Goal: Communication & Community: Share content

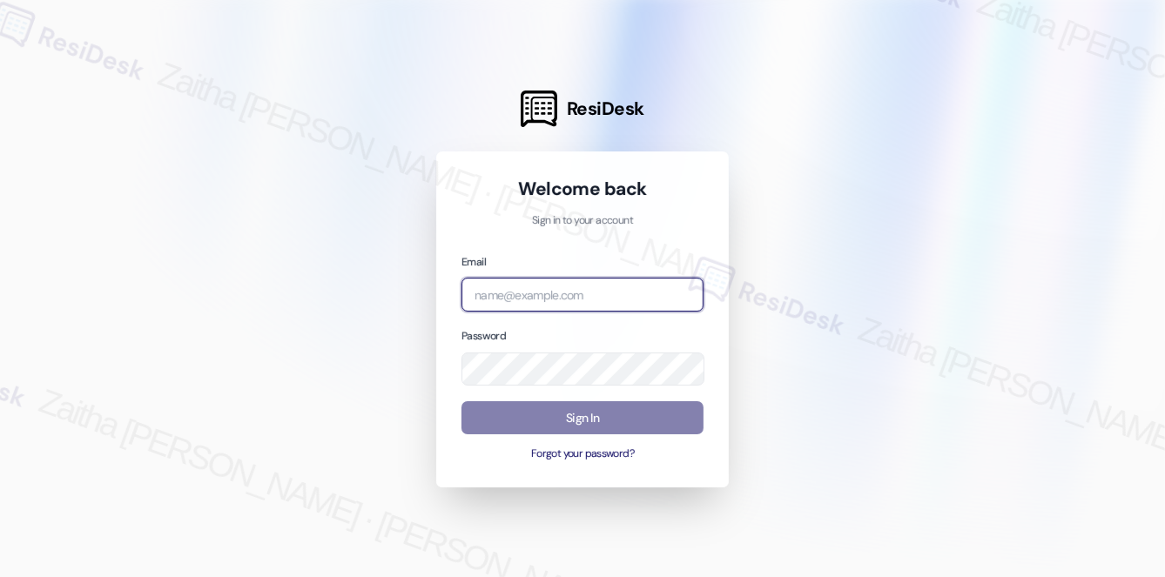
click at [569, 279] on input "email" at bounding box center [582, 295] width 242 height 34
type input "[EMAIL_ADDRESS][PERSON_NAME][DOMAIN_NAME]"
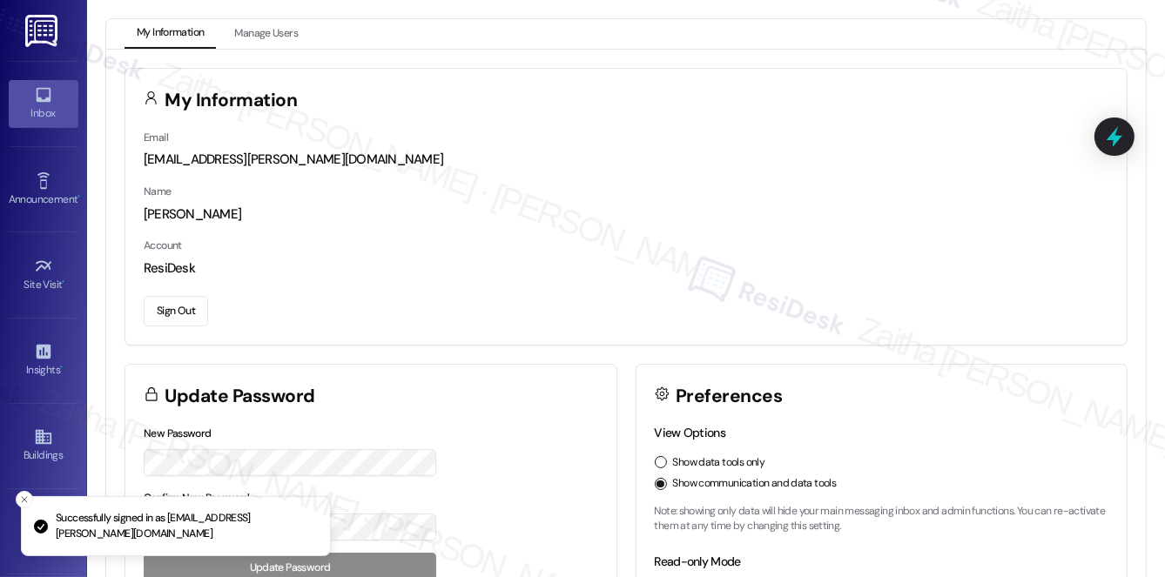
click at [32, 110] on div "Inbox" at bounding box center [43, 112] width 87 height 17
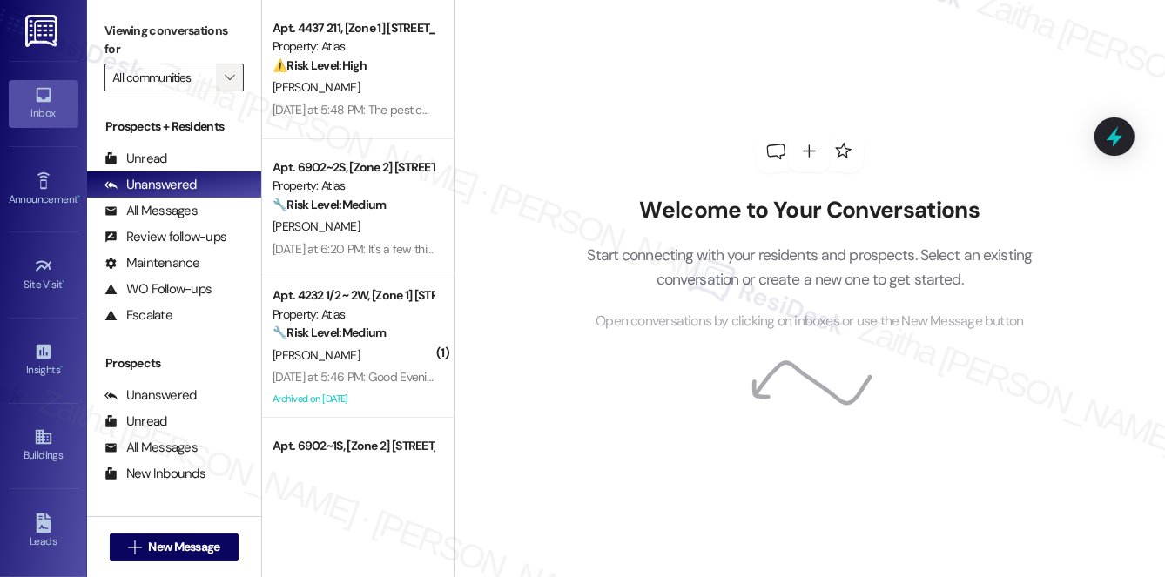
click at [218, 79] on button "" at bounding box center [230, 78] width 28 height 28
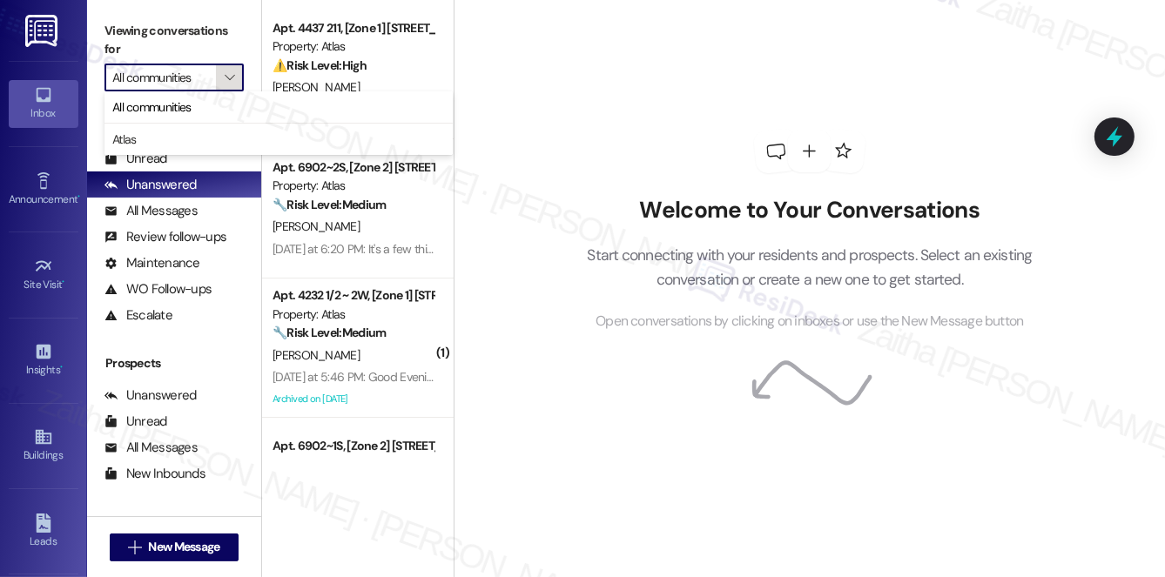
click at [221, 79] on span "" at bounding box center [229, 78] width 17 height 28
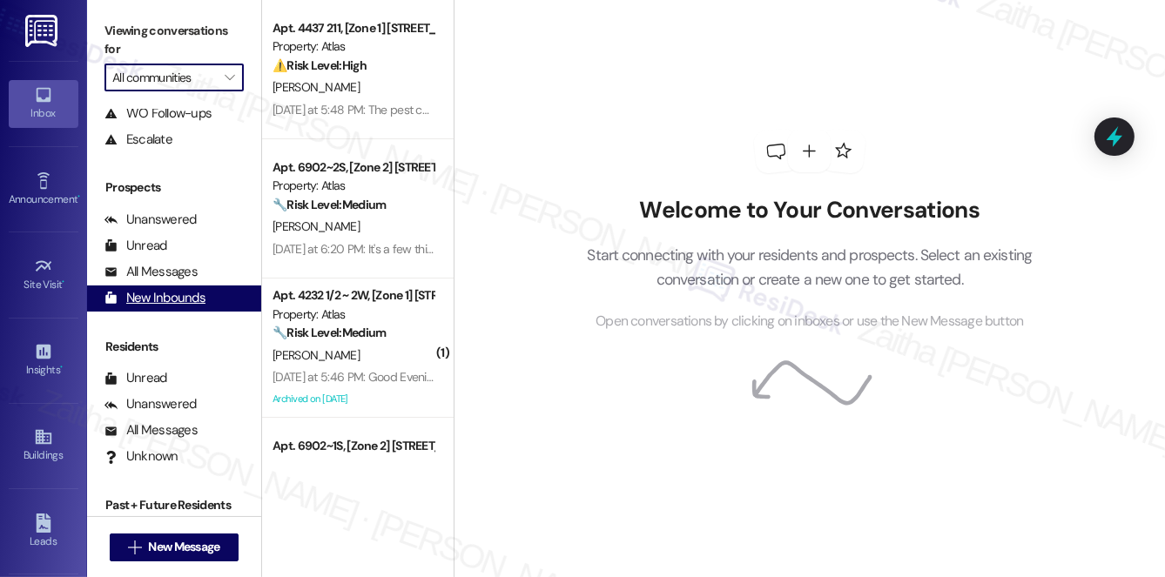
scroll to position [207, 0]
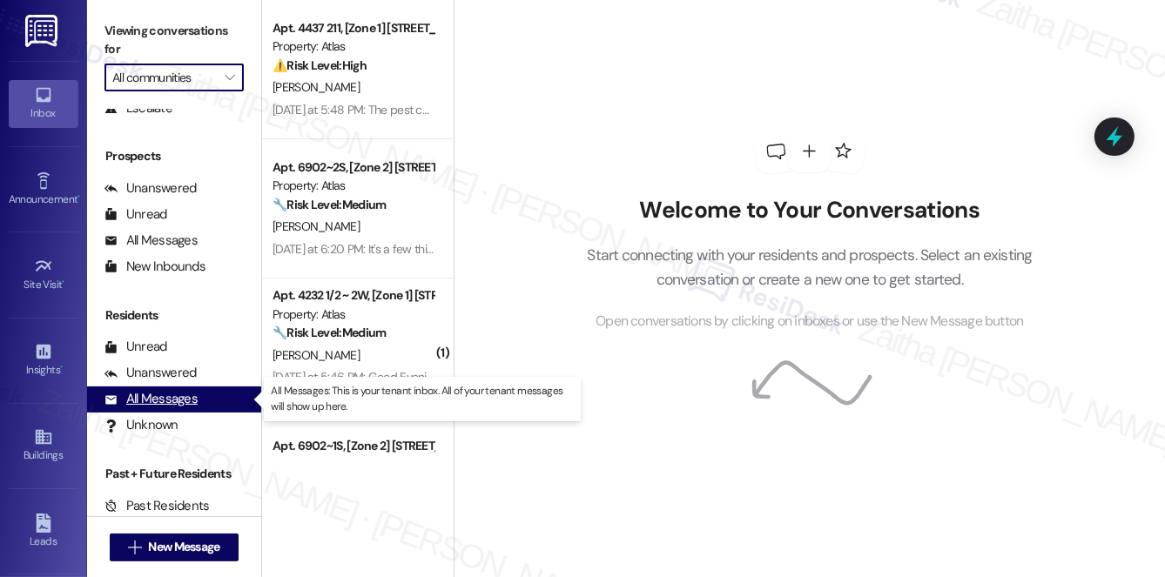
click at [161, 397] on div "All Messages" at bounding box center [150, 399] width 93 height 18
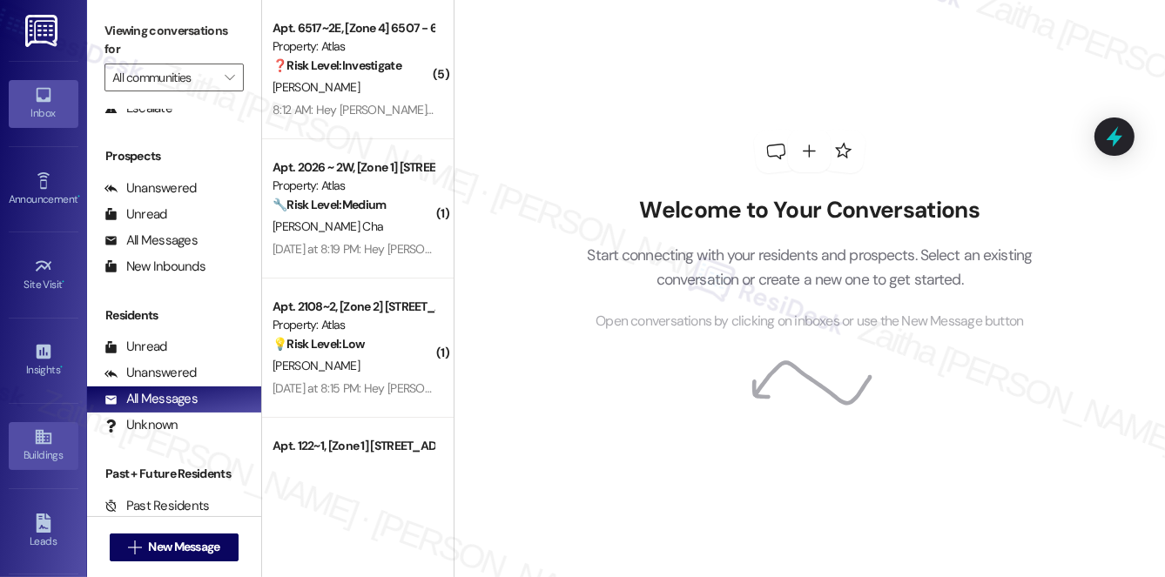
click at [39, 452] on div "Buildings" at bounding box center [43, 455] width 87 height 17
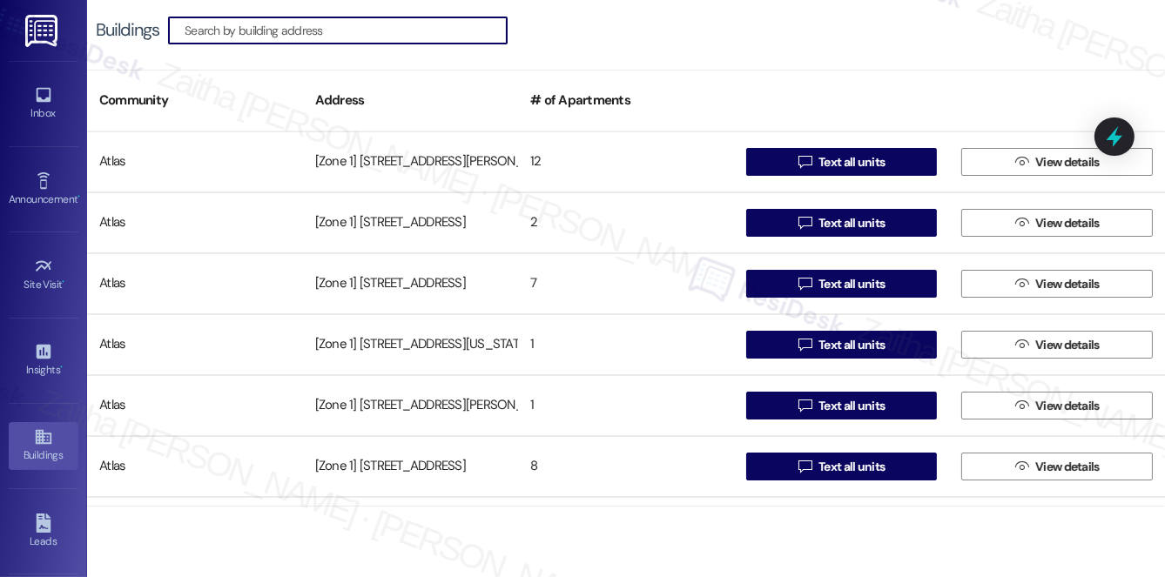
paste input "[STREET_ADDRESS]"
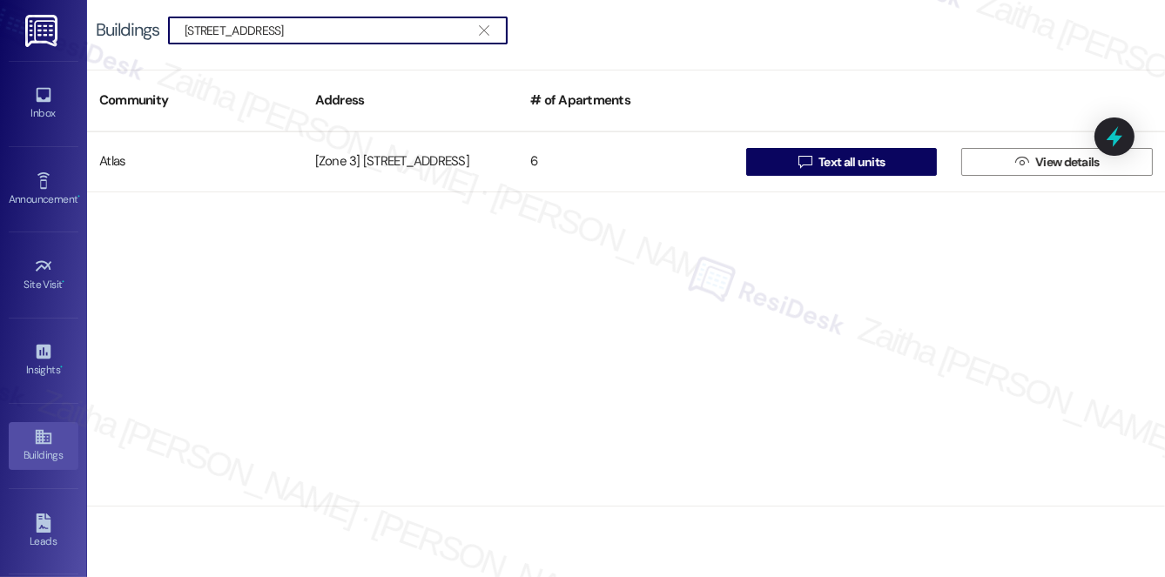
type input "[STREET_ADDRESS]"
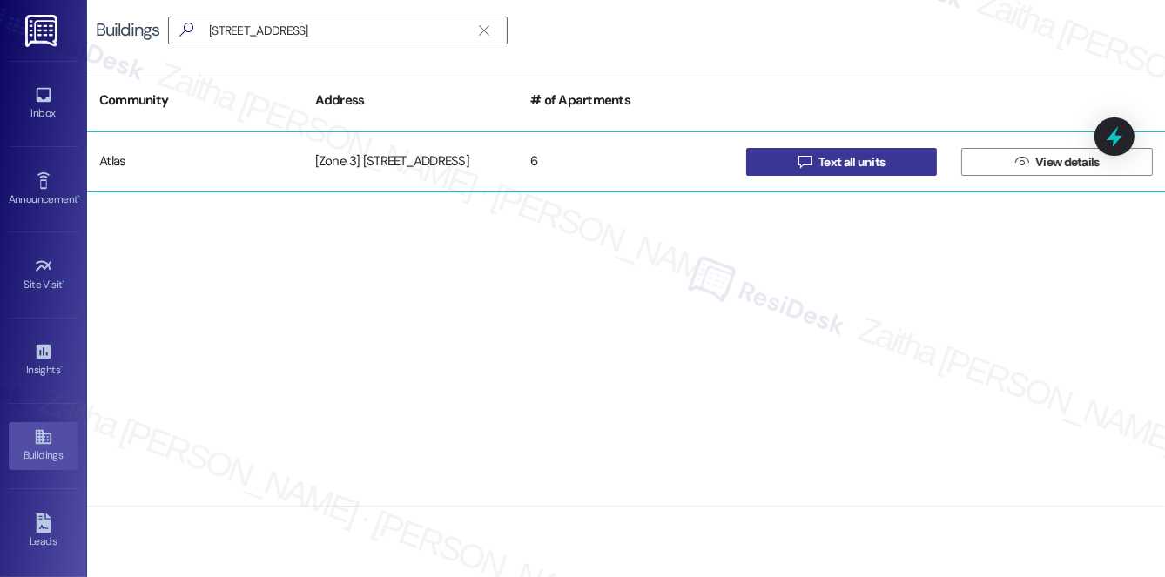
click at [864, 164] on span "Text all units" at bounding box center [851, 162] width 66 height 18
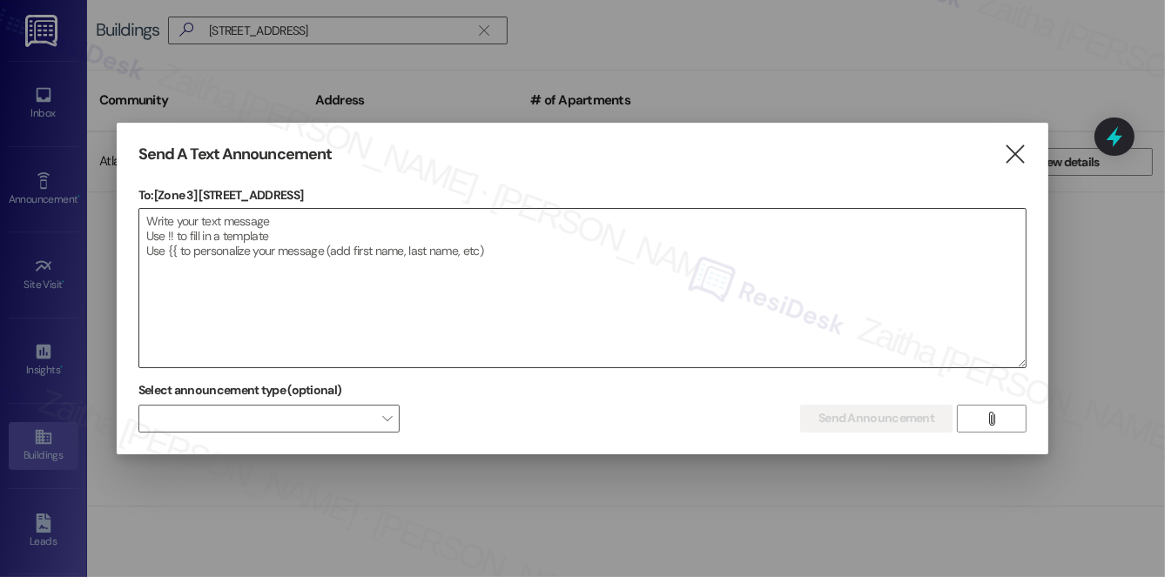
click at [403, 253] on textarea at bounding box center [582, 288] width 886 height 158
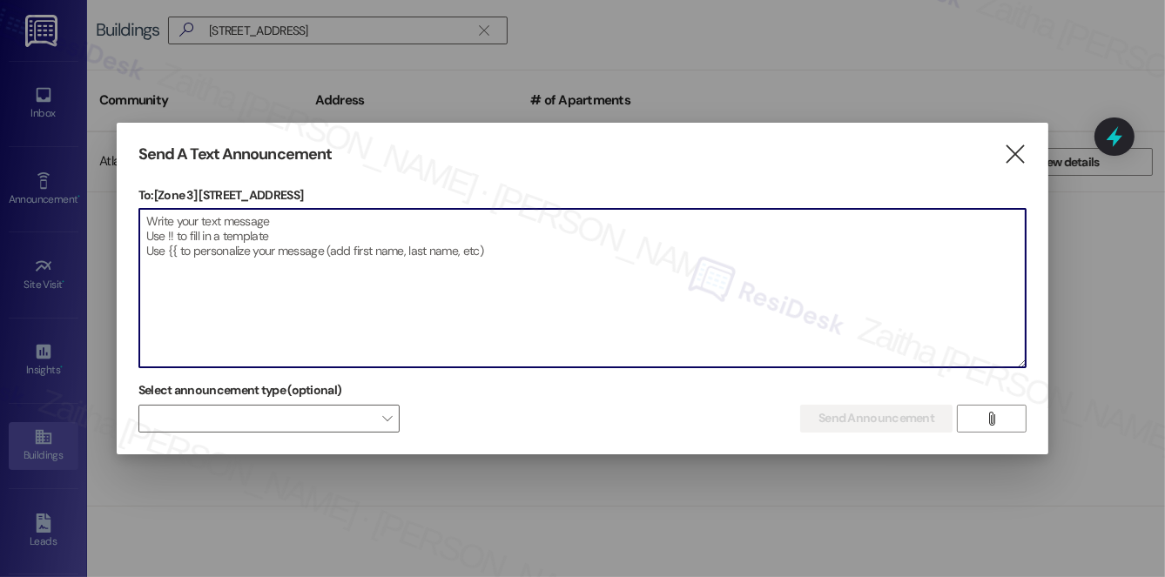
paste textarea "Hi {{first_name}}! We have made some changes to our pest control monthly treatm…"
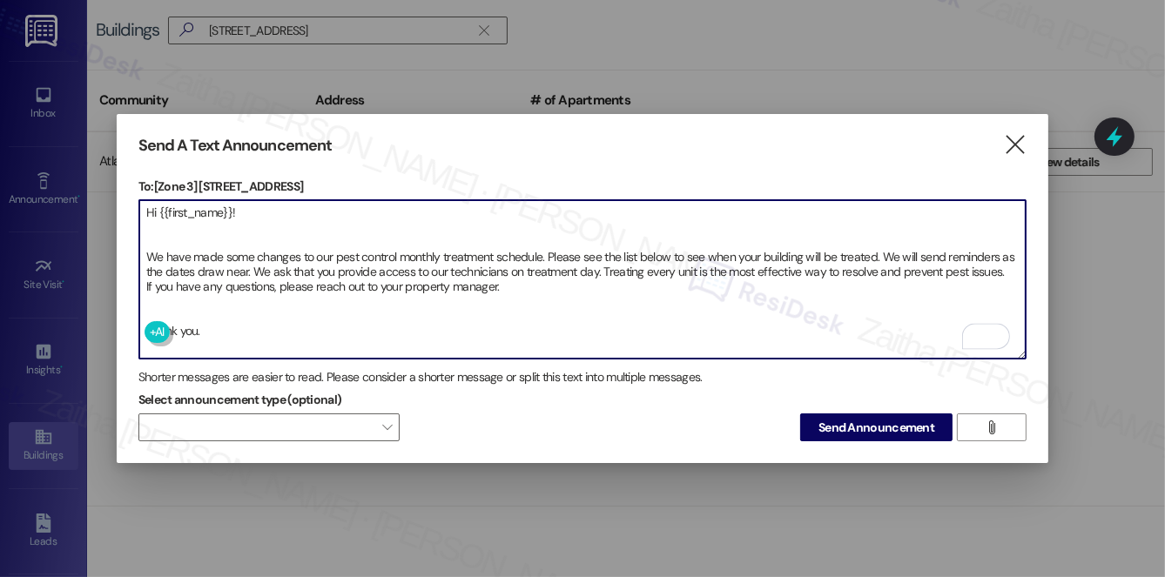
click at [176, 295] on textarea "Hi {{first_name}}! We have made some changes to our pest control monthly treatm…" at bounding box center [582, 279] width 886 height 158
click at [149, 225] on textarea "Hi {{first_name}}! We have made some changes to our pest control monthly treatm…" at bounding box center [582, 279] width 886 height 158
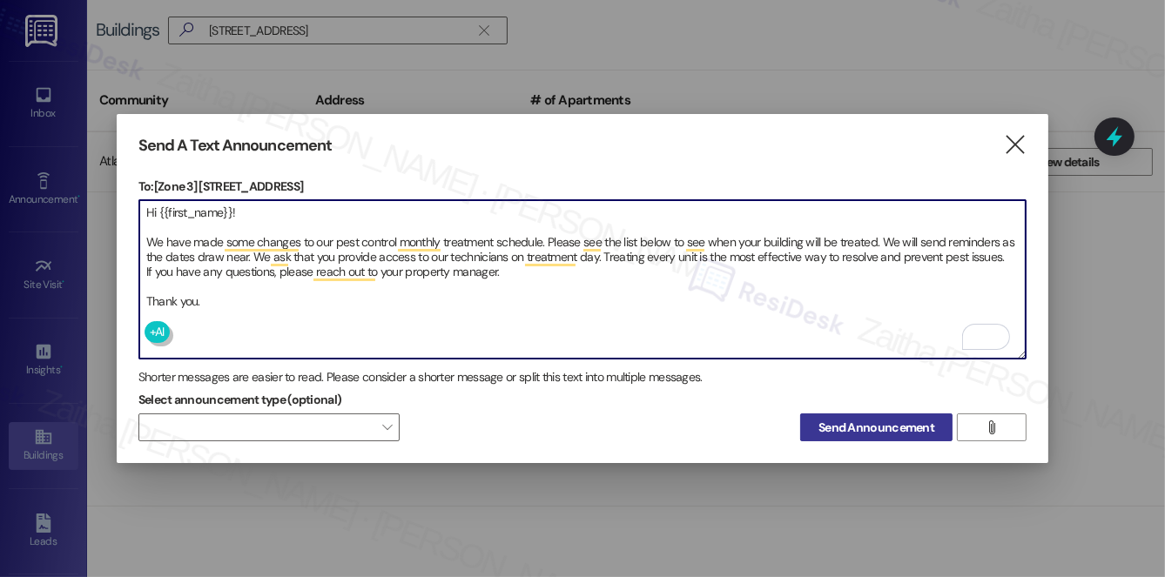
type textarea "Hi {{first_name}}! We have made some changes to our pest control monthly treatm…"
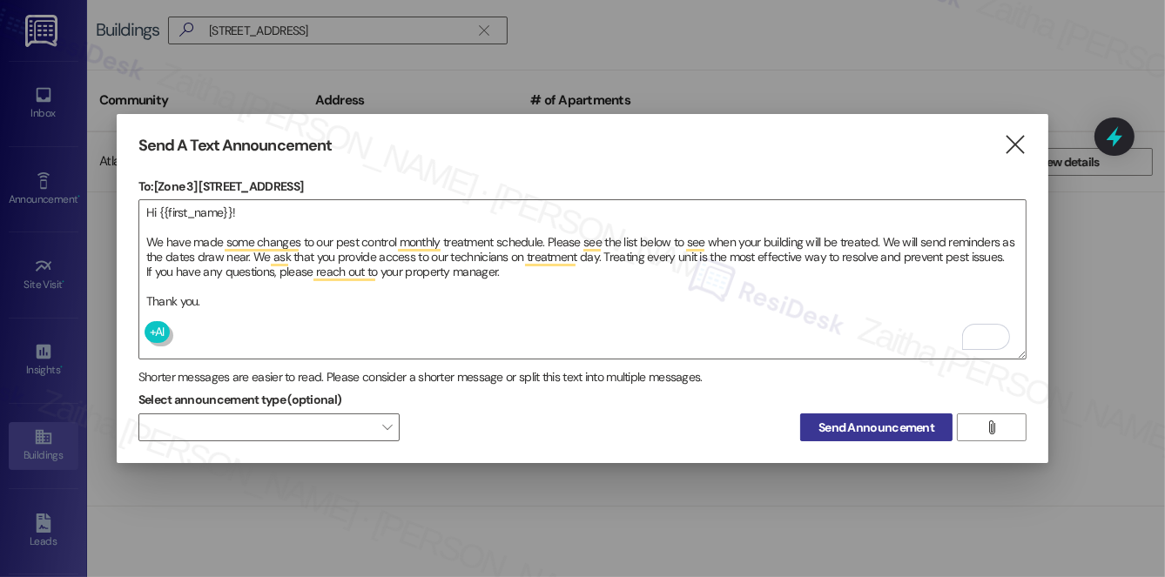
click at [843, 423] on span "Send Announcement" at bounding box center [876, 428] width 116 height 18
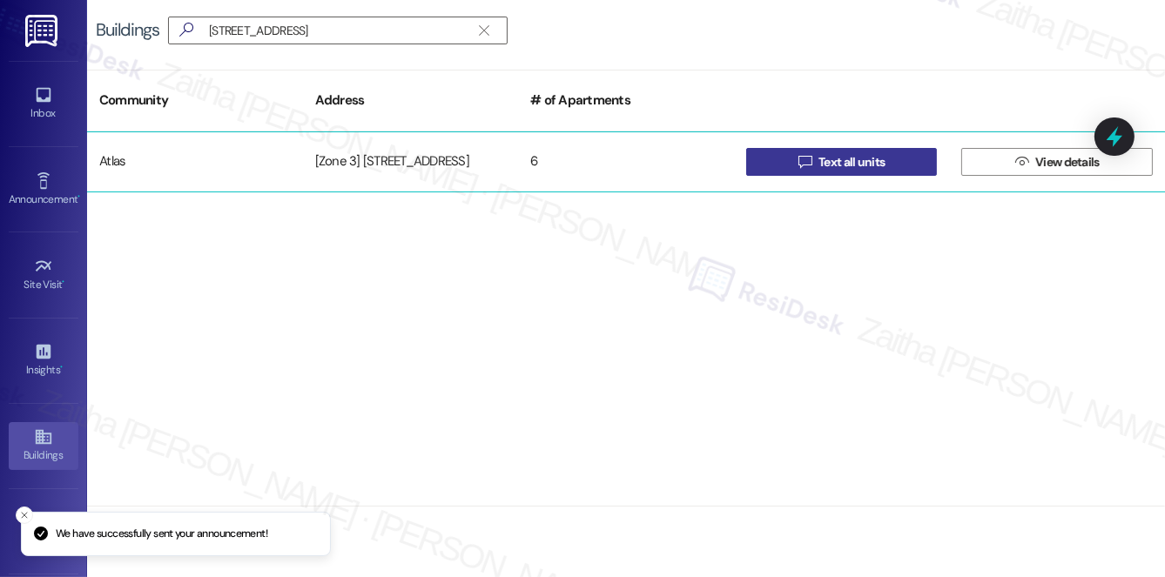
click at [835, 160] on span "Text all units" at bounding box center [851, 162] width 66 height 18
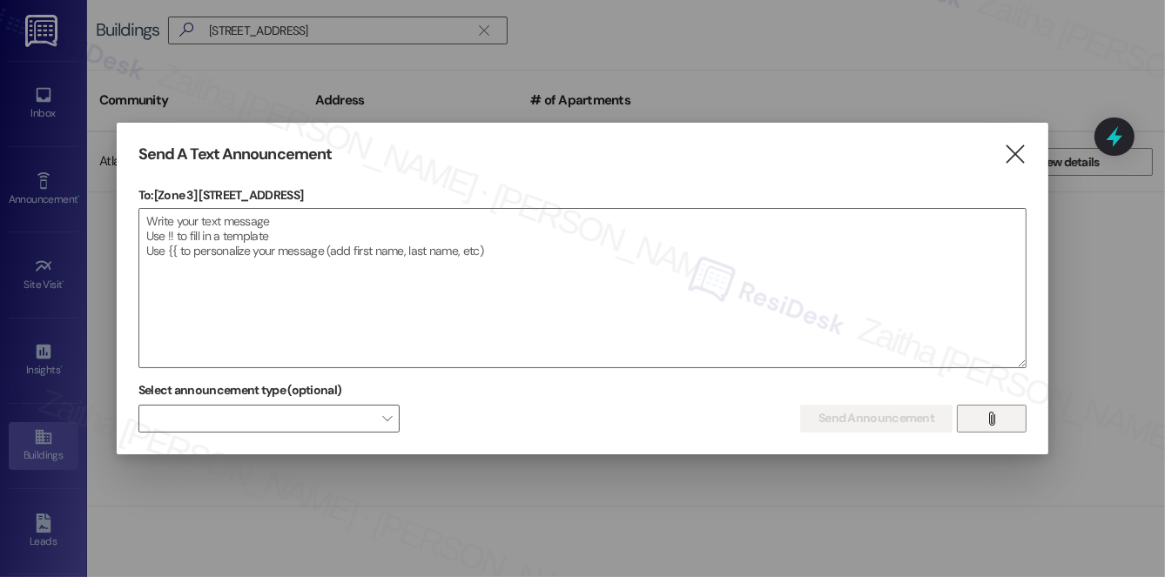
click at [996, 420] on icon "" at bounding box center [991, 419] width 13 height 14
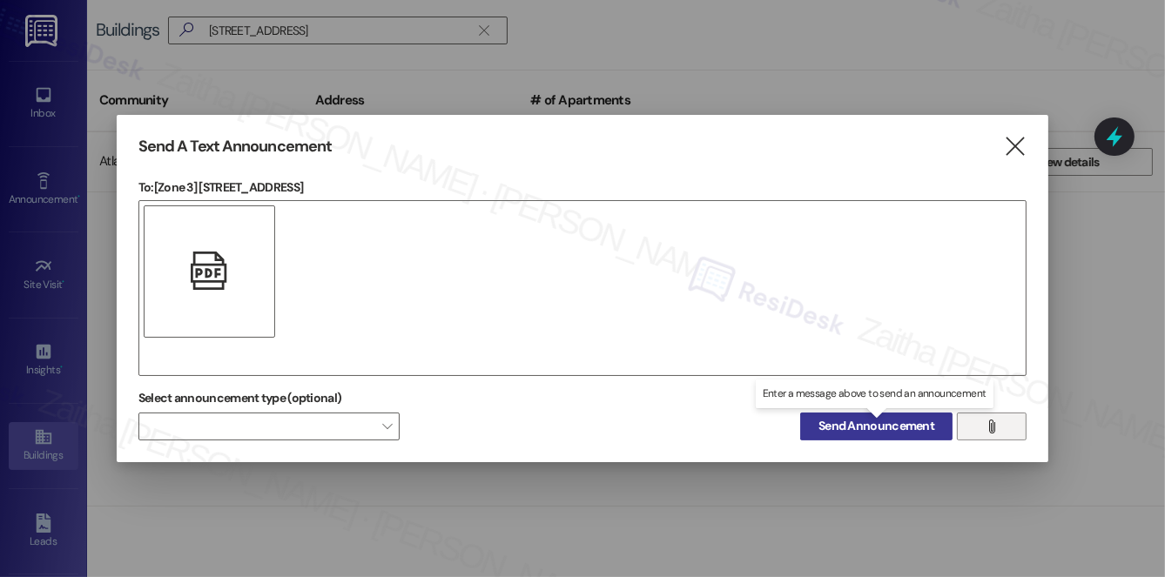
click at [846, 428] on span "Send Announcement" at bounding box center [876, 426] width 116 height 18
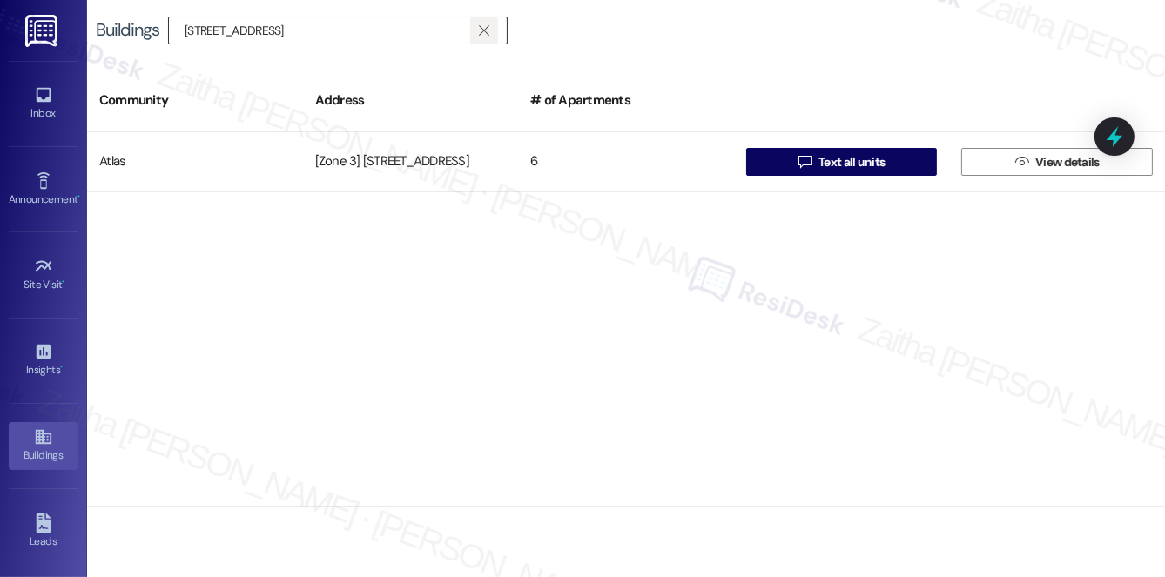
click at [482, 30] on icon "" at bounding box center [484, 31] width 10 height 14
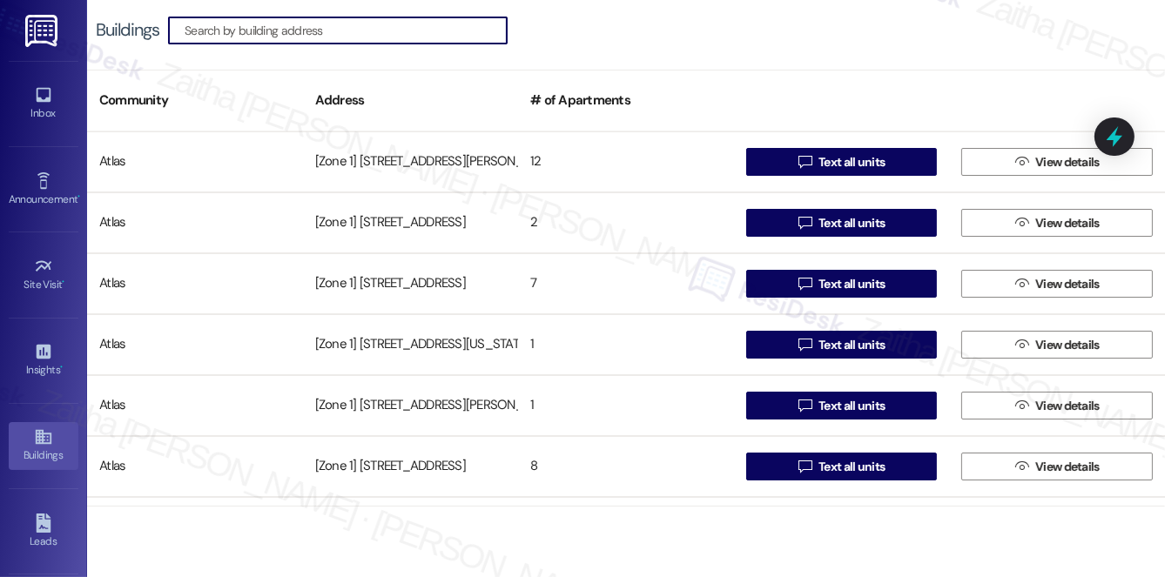
paste input "8135-37 [GEOGRAPHIC_DATA]"
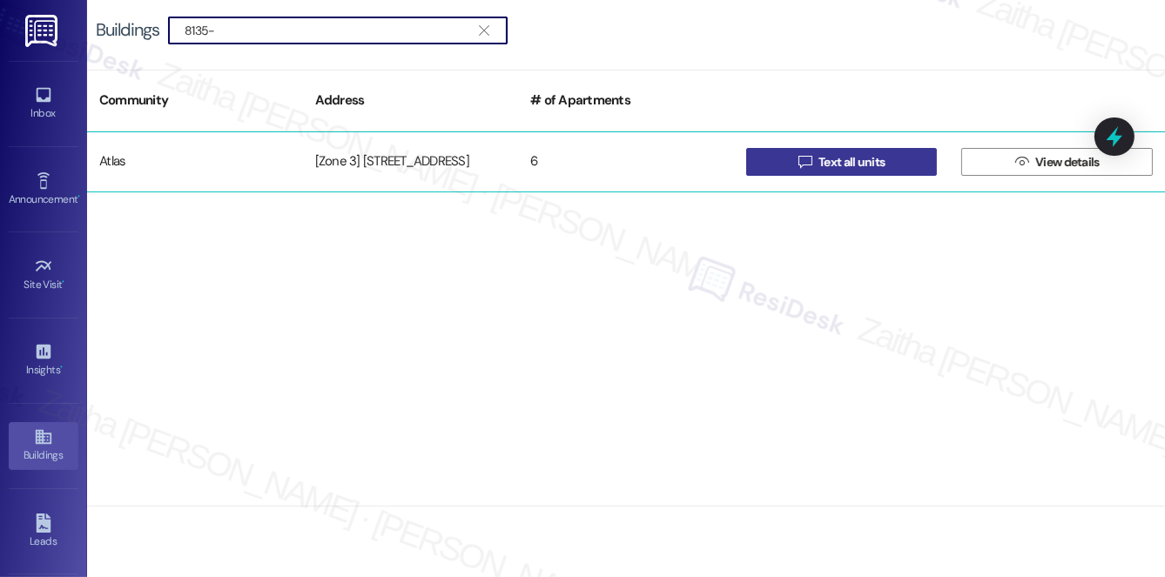
type input "8135-"
click at [858, 160] on span "Text all units" at bounding box center [851, 162] width 66 height 18
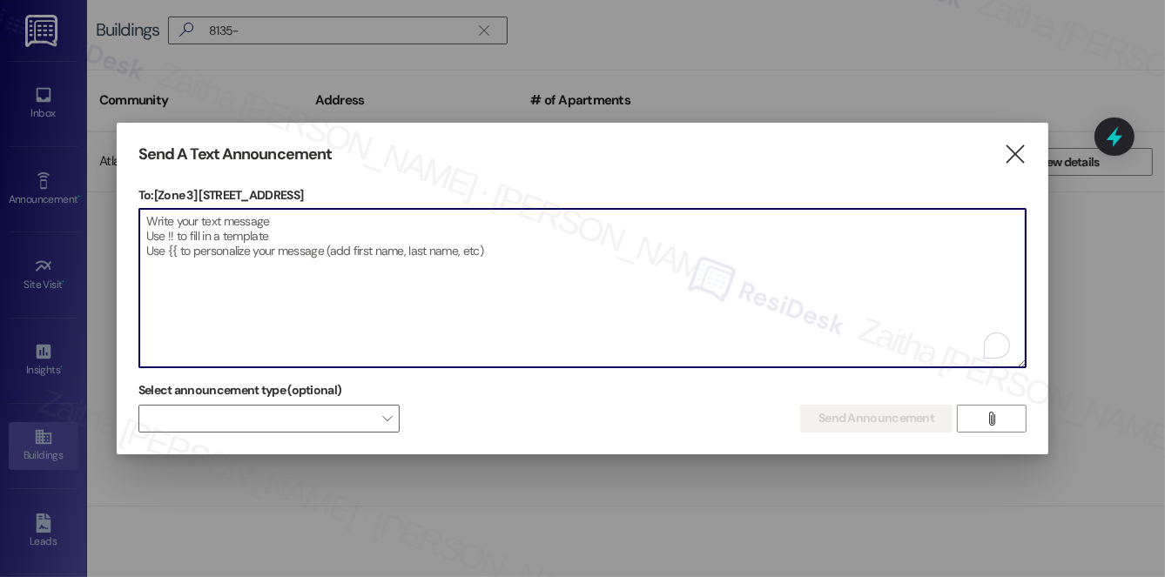
click at [369, 292] on textarea "To enrich screen reader interactions, please activate Accessibility in Grammarl…" at bounding box center [582, 288] width 886 height 158
paste textarea "Hi {{first_name}}! We have made some changes to our pest control monthly treatm…"
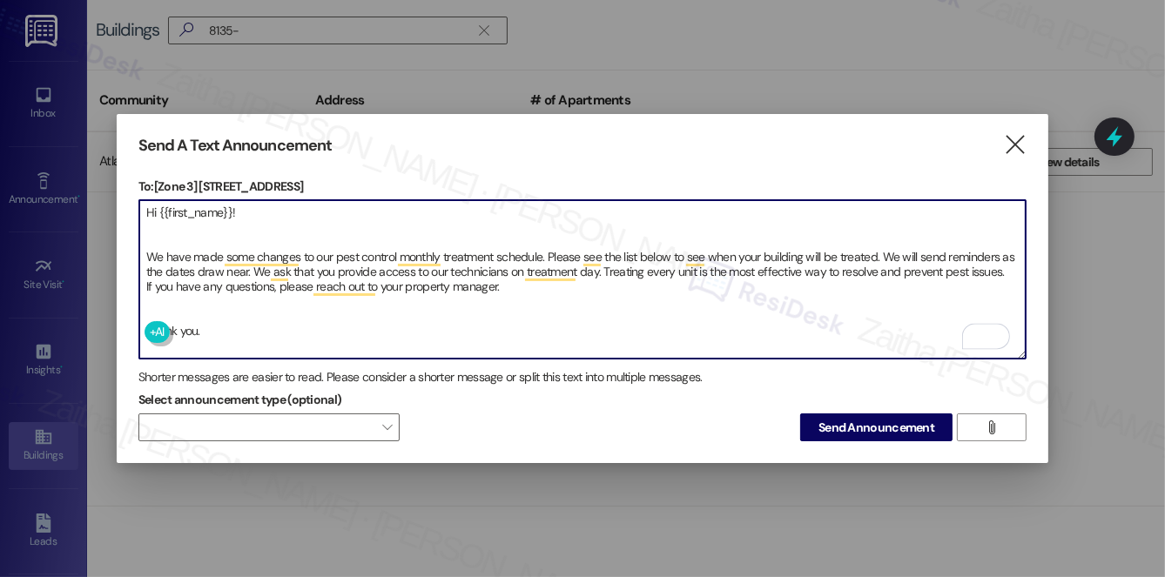
click at [167, 229] on textarea "Hi {{first_name}}! We have made some changes to our pest control monthly treatm…" at bounding box center [582, 279] width 886 height 158
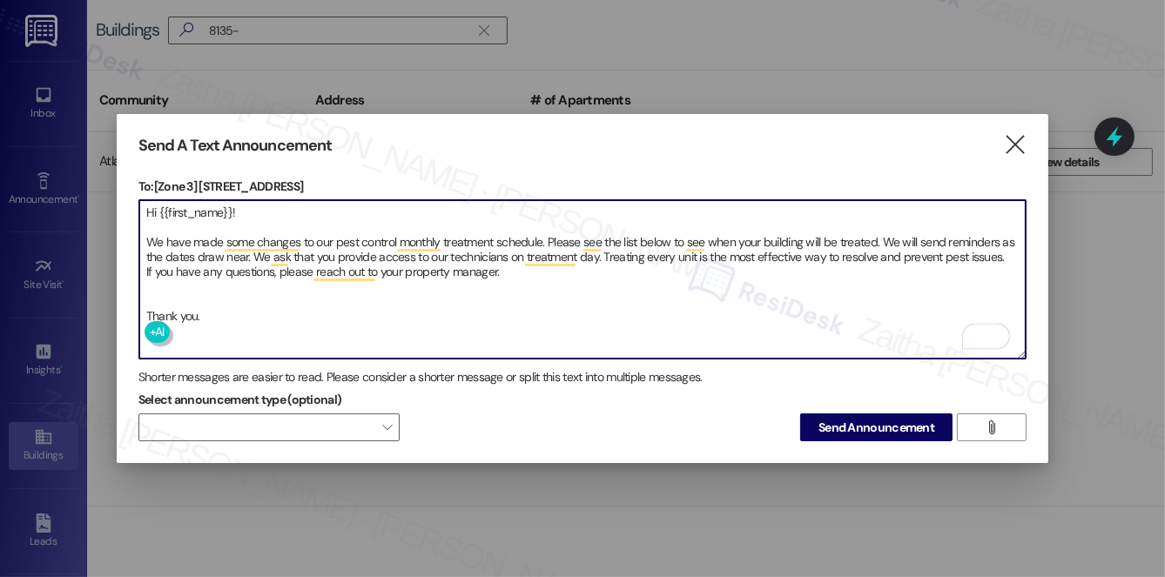
click at [170, 278] on textarea "Hi {{first_name}}! We have made some changes to our pest control monthly treatm…" at bounding box center [582, 279] width 886 height 158
type textarea "Hi {{first_name}}! We have made some changes to our pest control monthly treatm…"
click at [877, 432] on span "Send Announcement" at bounding box center [876, 428] width 116 height 18
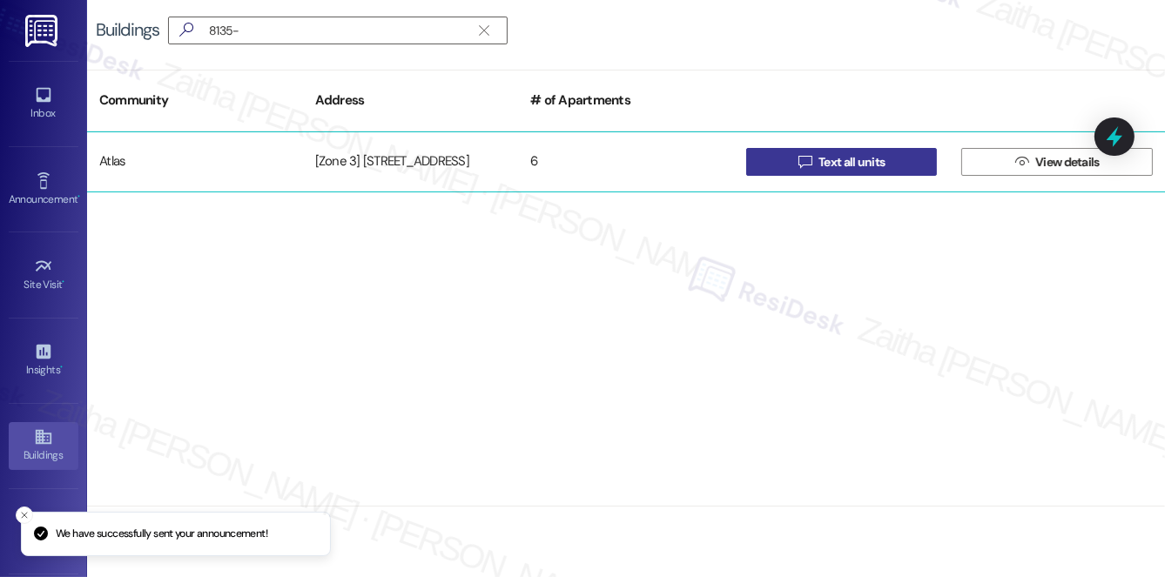
click at [851, 165] on span "Text all units" at bounding box center [851, 162] width 66 height 18
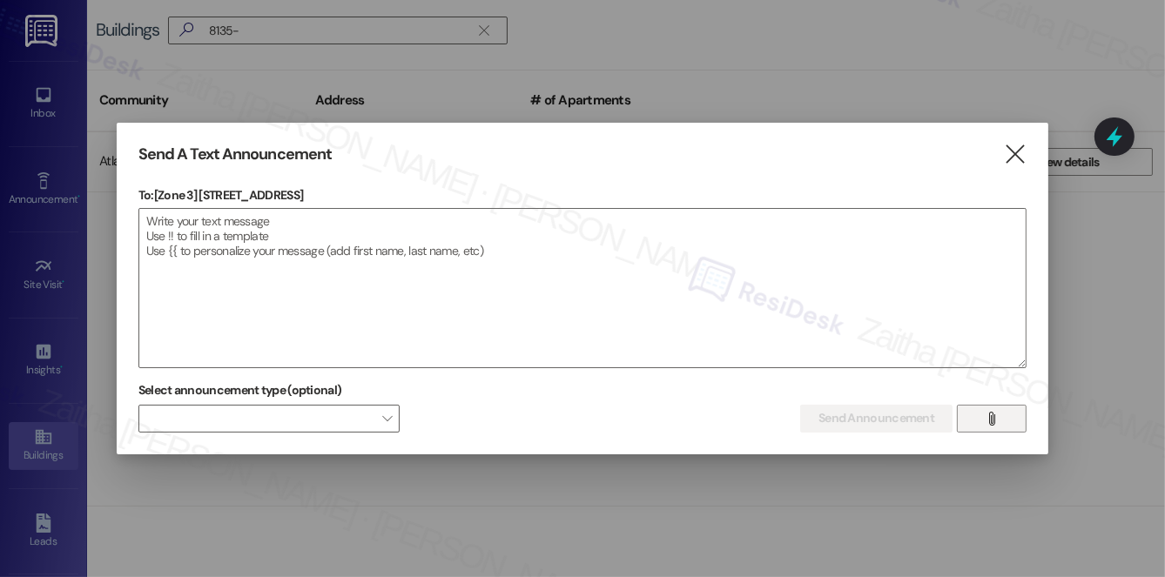
click at [990, 418] on icon "" at bounding box center [991, 419] width 13 height 14
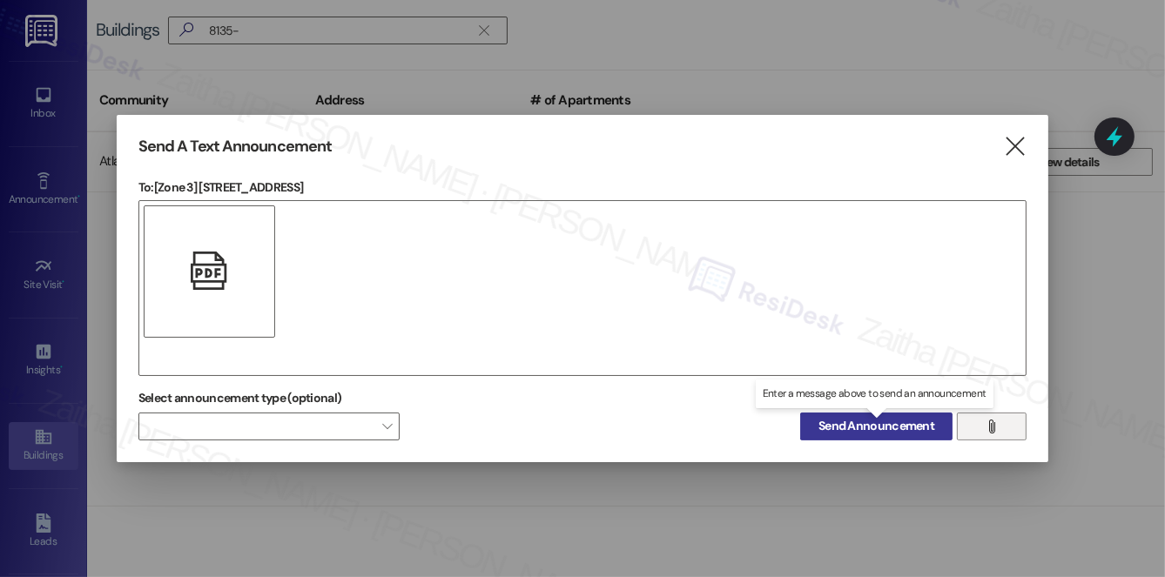
click at [858, 426] on span "Send Announcement" at bounding box center [876, 426] width 116 height 18
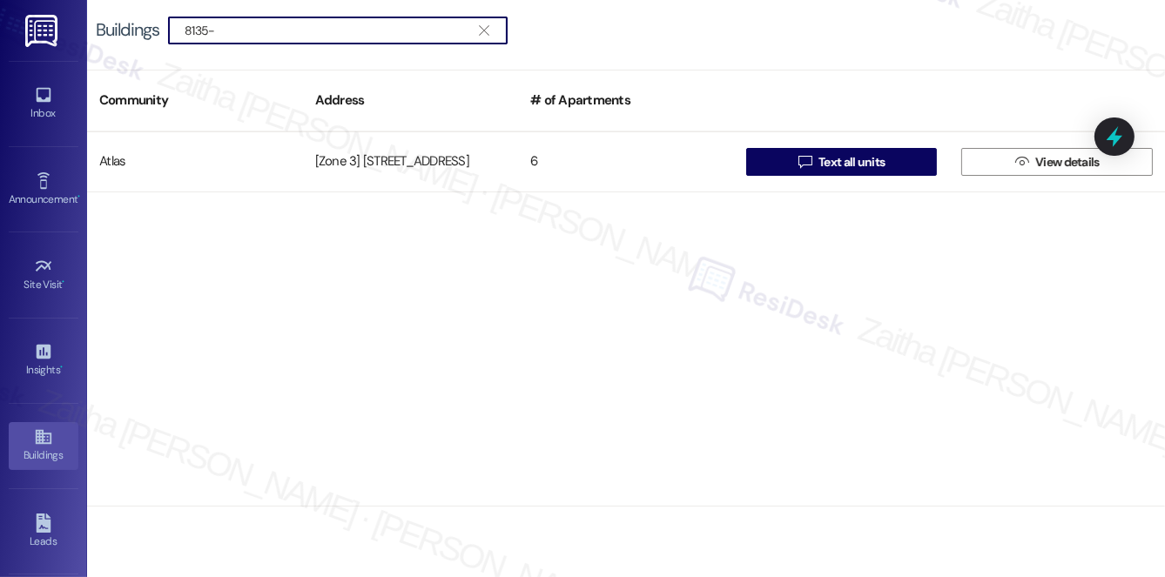
drag, startPoint x: 485, startPoint y: 30, endPoint x: 469, endPoint y: 30, distance: 15.7
click at [485, 30] on icon "" at bounding box center [484, 31] width 10 height 14
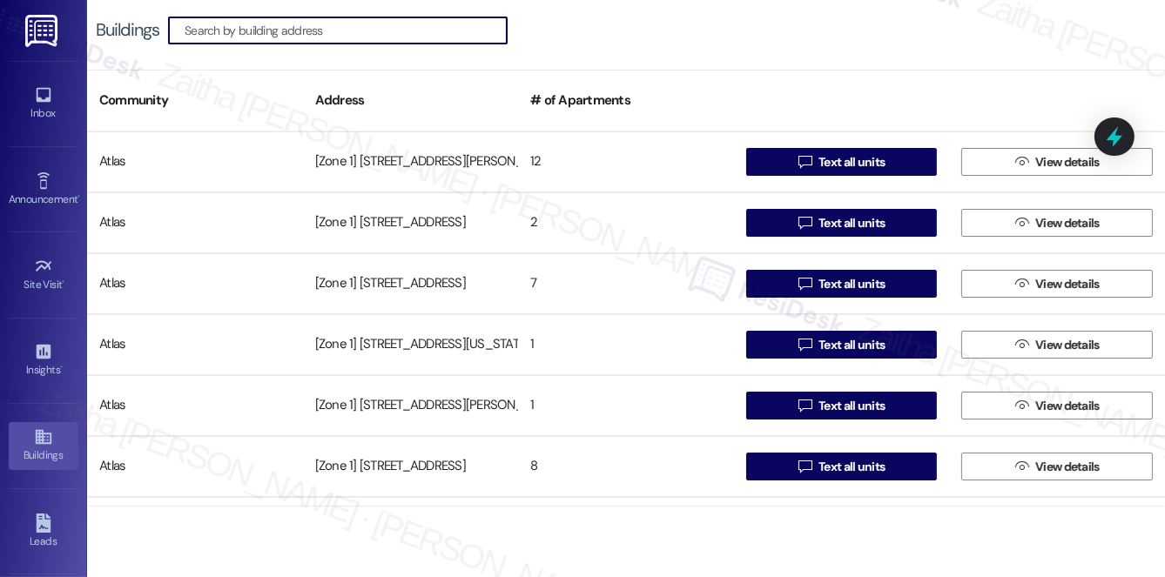
paste input "102-108 Memorial D"
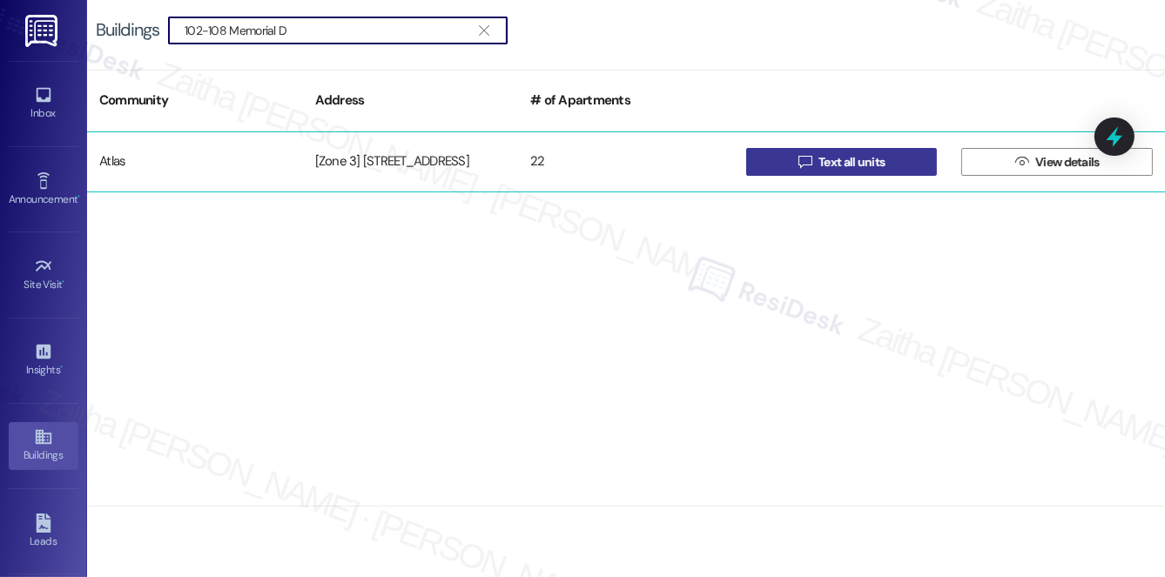
type input "102-108 Memorial D"
click at [858, 165] on span "Text all units" at bounding box center [851, 162] width 66 height 18
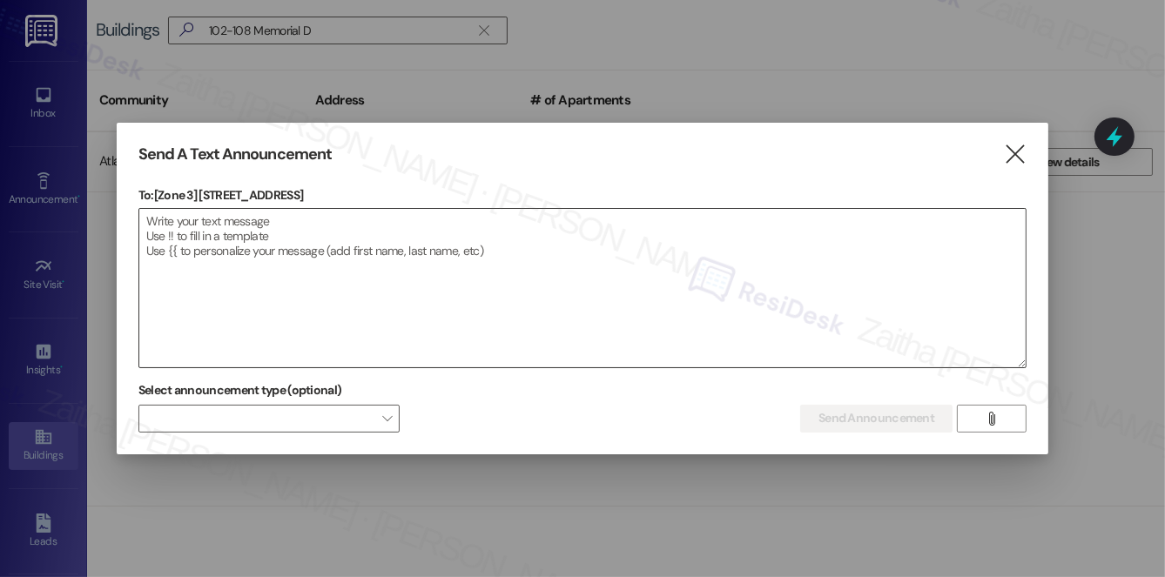
click at [425, 293] on textarea at bounding box center [582, 288] width 886 height 158
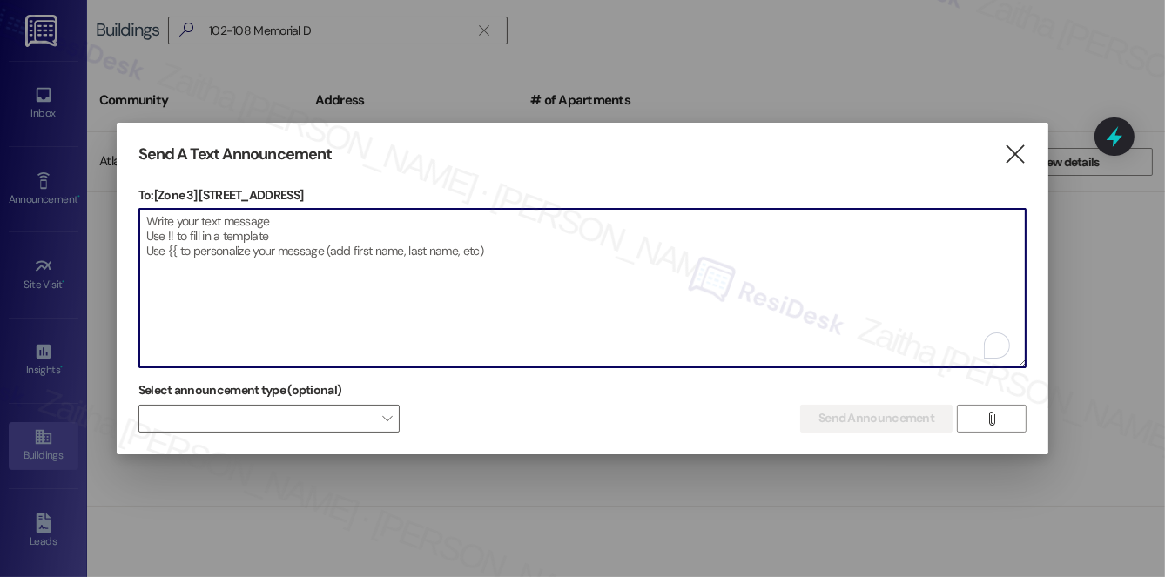
paste textarea "Hi {{first_name}}! We have made some changes to our pest control monthly treatm…"
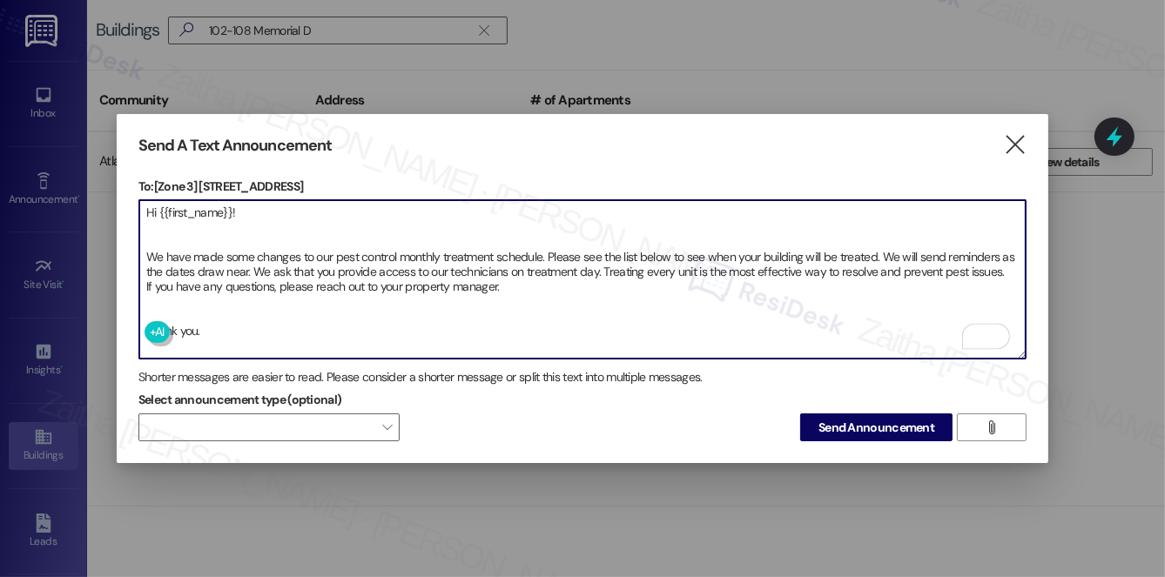
click at [160, 298] on textarea "Hi {{first_name}}! We have made some changes to our pest control monthly treatm…" at bounding box center [582, 279] width 886 height 158
click at [153, 226] on textarea "Hi {{first_name}}! We have made some changes to our pest control monthly treatm…" at bounding box center [582, 279] width 886 height 158
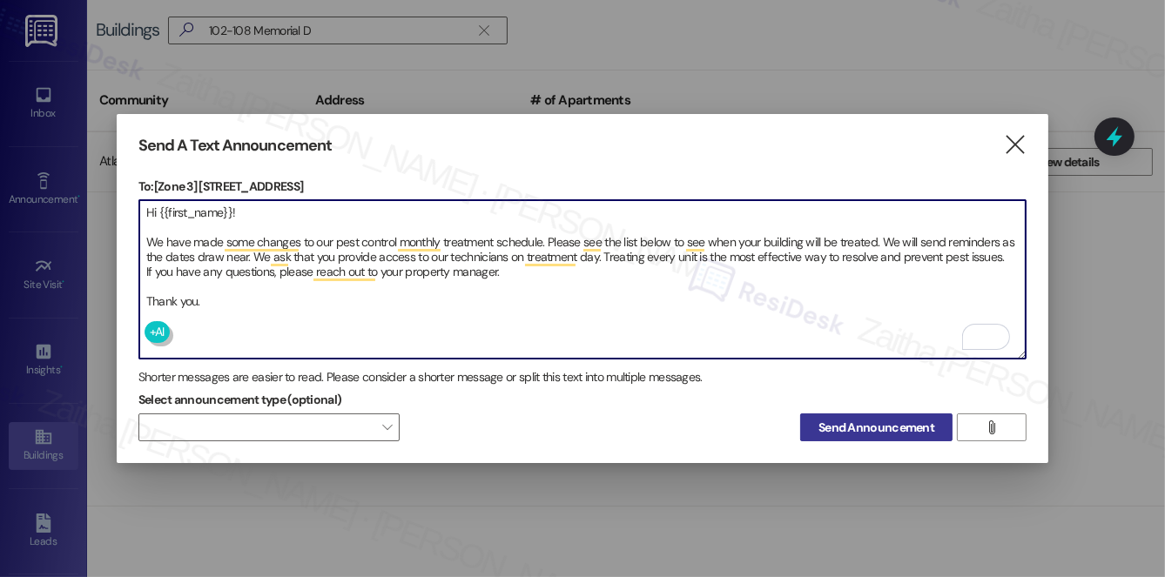
type textarea "Hi {{first_name}}! We have made some changes to our pest control monthly treatm…"
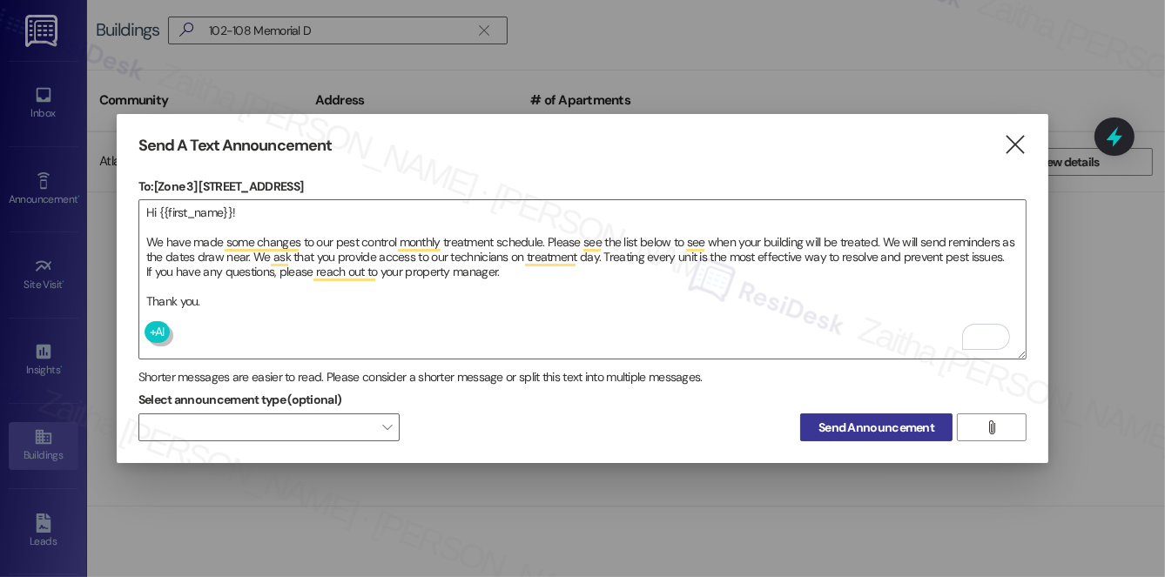
click at [854, 436] on button "Send Announcement" at bounding box center [876, 427] width 152 height 28
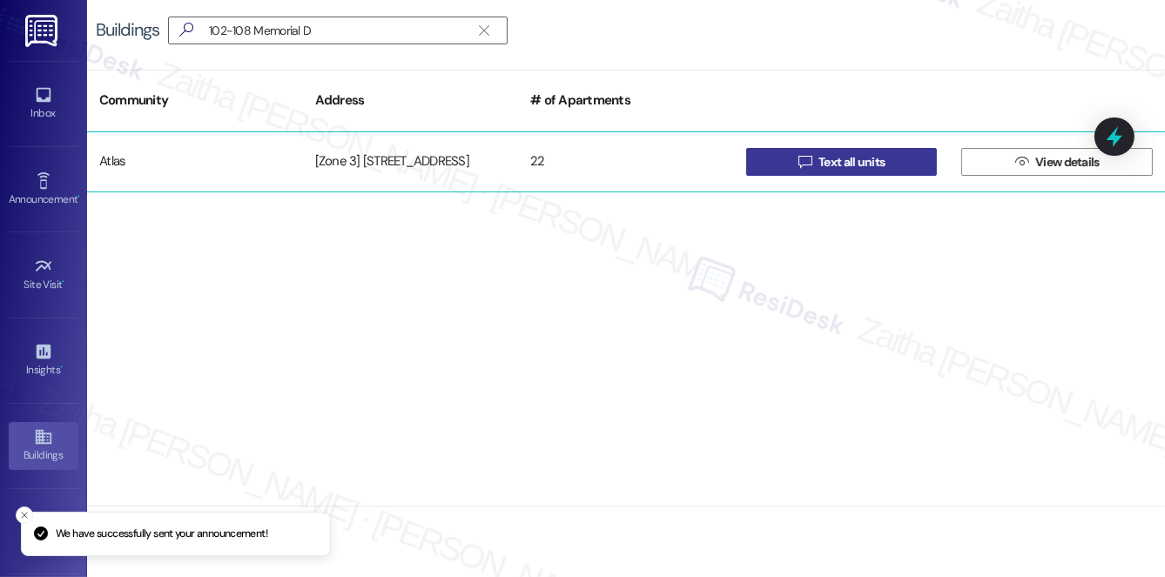
click at [830, 168] on span "Text all units" at bounding box center [851, 162] width 66 height 18
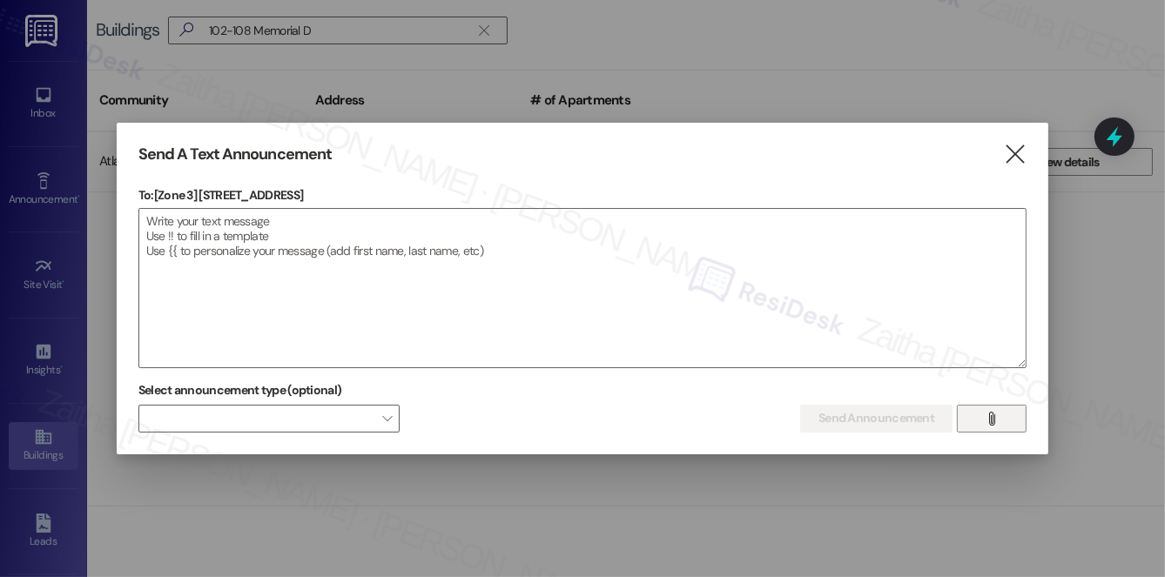
click at [998, 423] on icon "" at bounding box center [991, 419] width 13 height 14
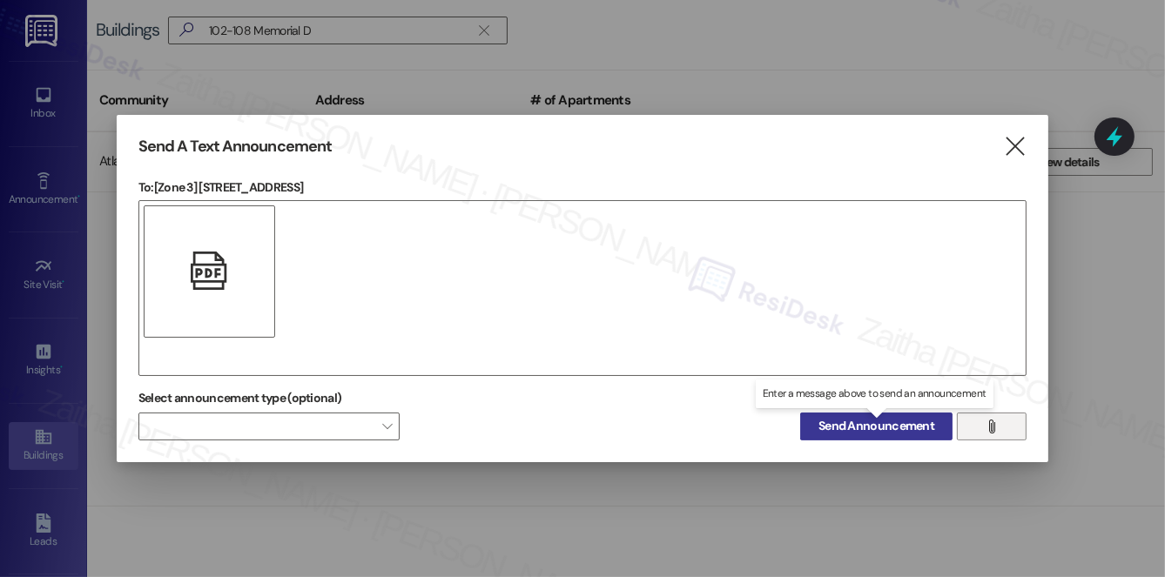
click at [868, 427] on span "Send Announcement" at bounding box center [876, 426] width 116 height 18
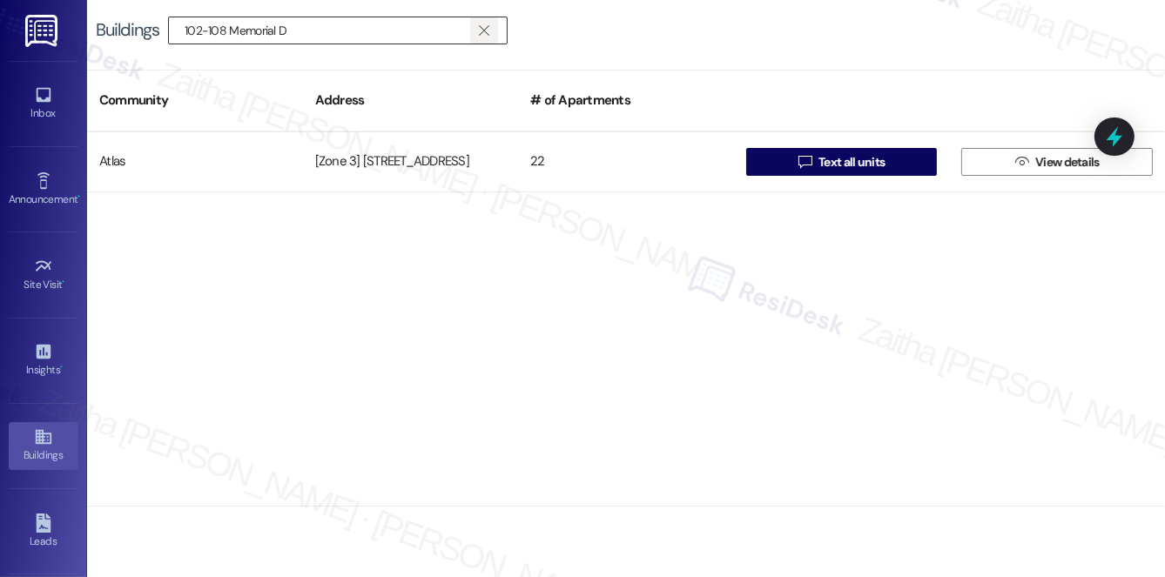
click at [485, 30] on icon "" at bounding box center [484, 31] width 10 height 14
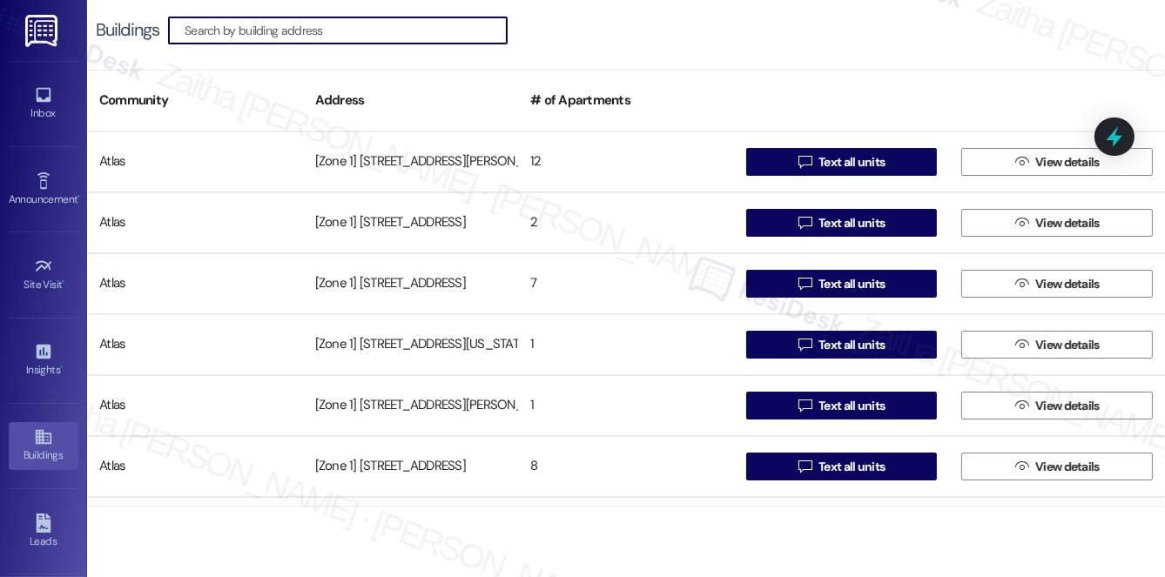
paste input "[STREET_ADDRESS]"
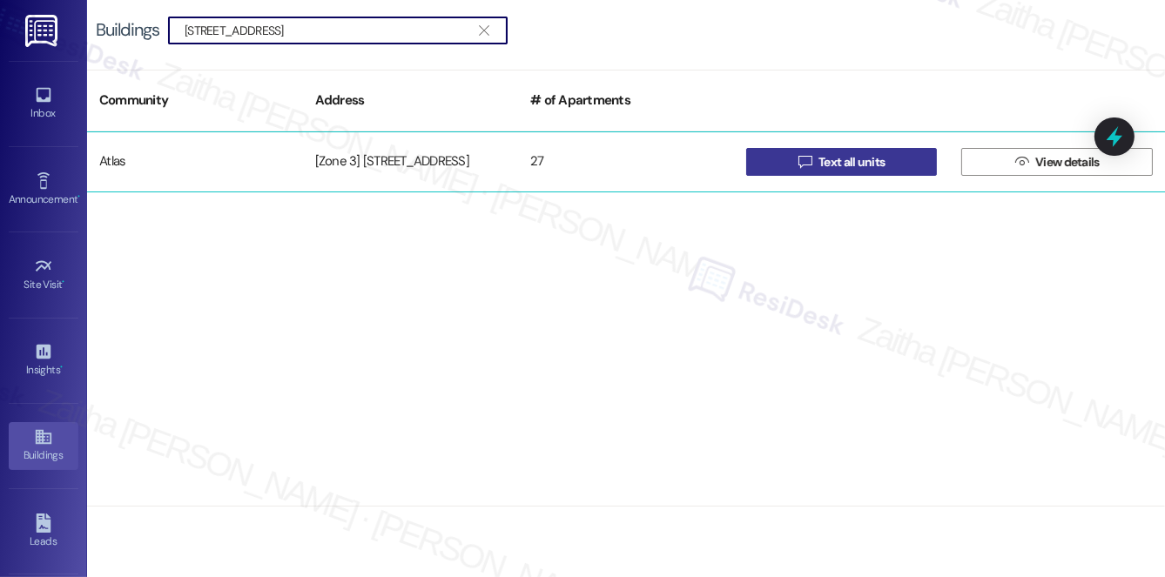
type input "[STREET_ADDRESS]"
click at [839, 154] on span "Text all units" at bounding box center [851, 162] width 66 height 18
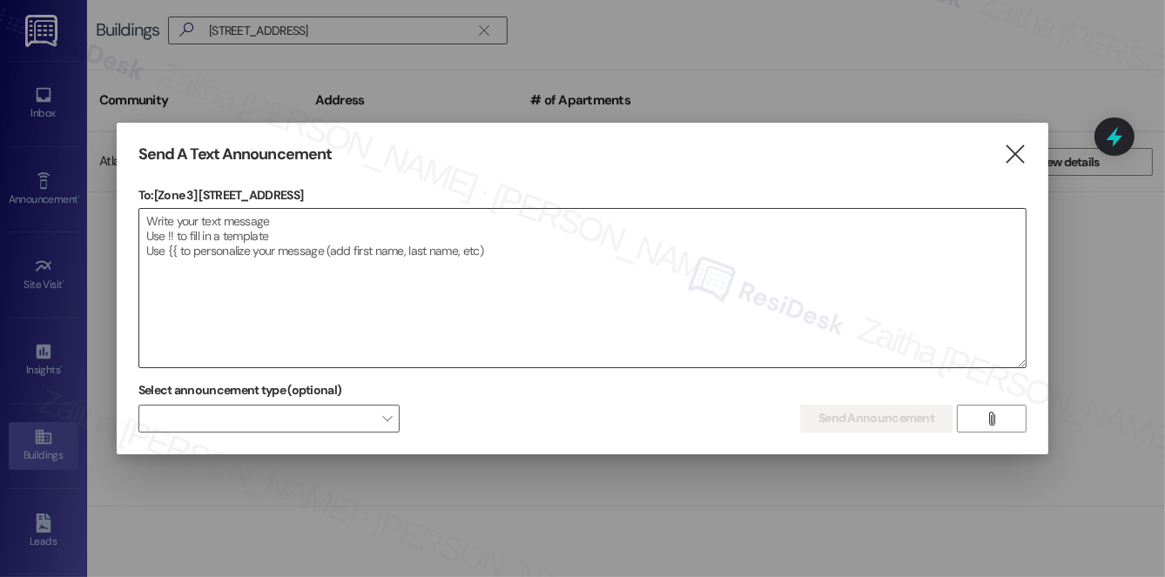
click at [294, 260] on textarea at bounding box center [582, 288] width 886 height 158
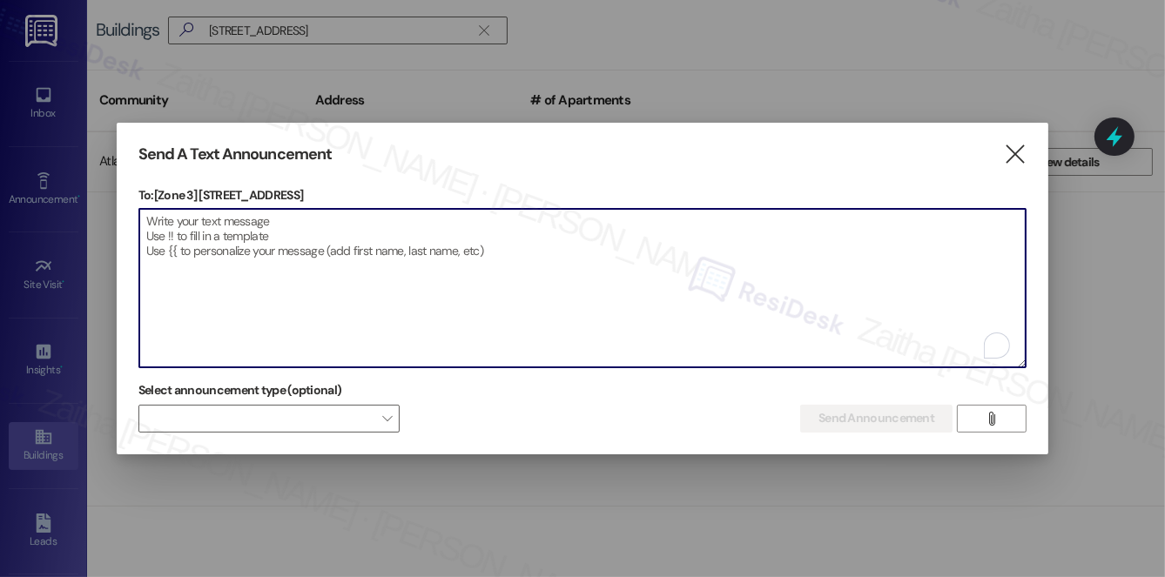
paste textarea "Hi {{first_name}}! We have made some changes to our pest control monthly treatm…"
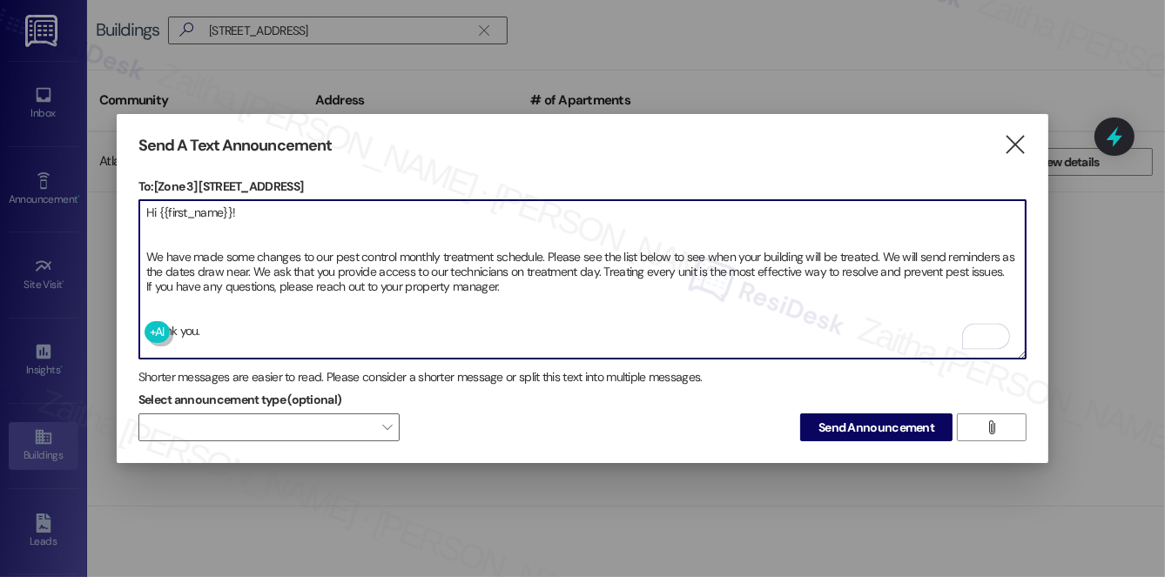
click at [158, 305] on textarea "Hi {{first_name}}! We have made some changes to our pest control monthly treatm…" at bounding box center [582, 279] width 886 height 158
click at [163, 228] on textarea "Hi {{first_name}}! We have made some changes to our pest control monthly treatm…" at bounding box center [582, 279] width 886 height 158
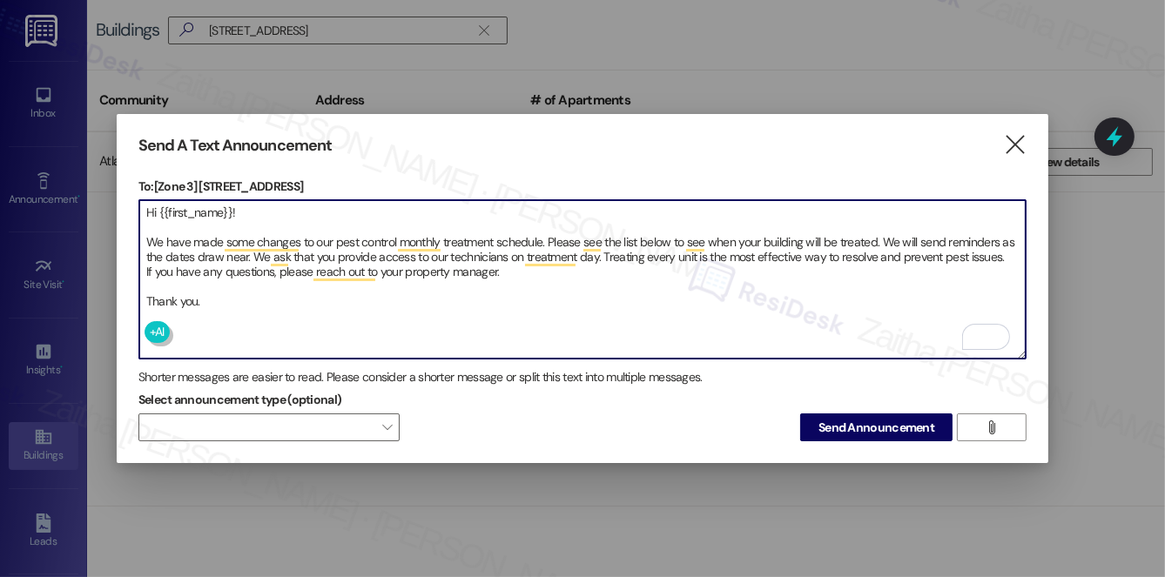
type textarea "Hi {{first_name}}! We have made some changes to our pest control monthly treatm…"
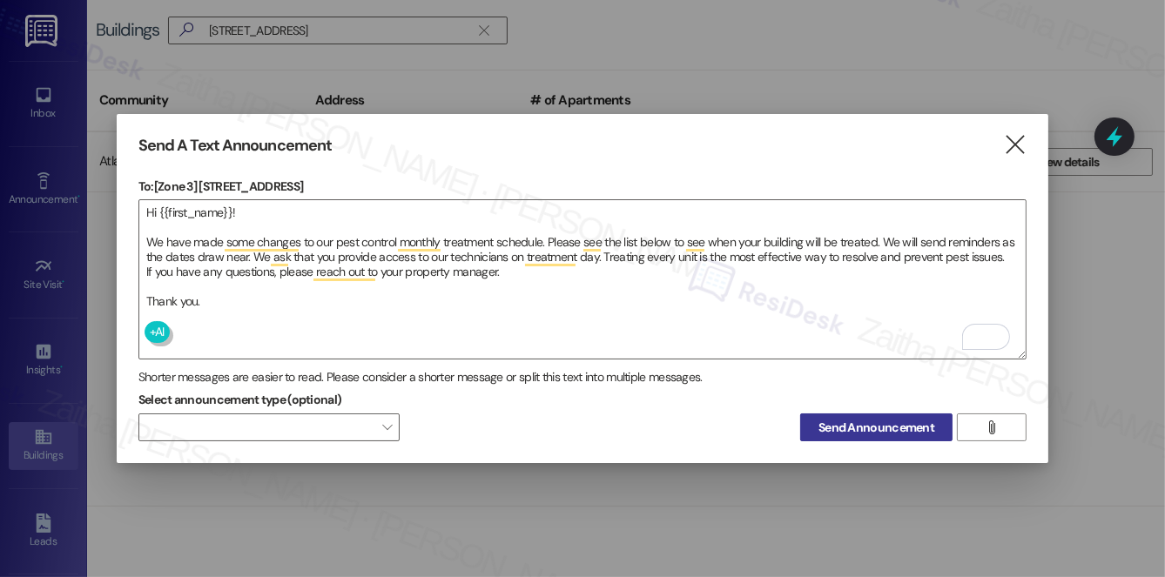
click at [864, 427] on span "Send Announcement" at bounding box center [876, 428] width 116 height 18
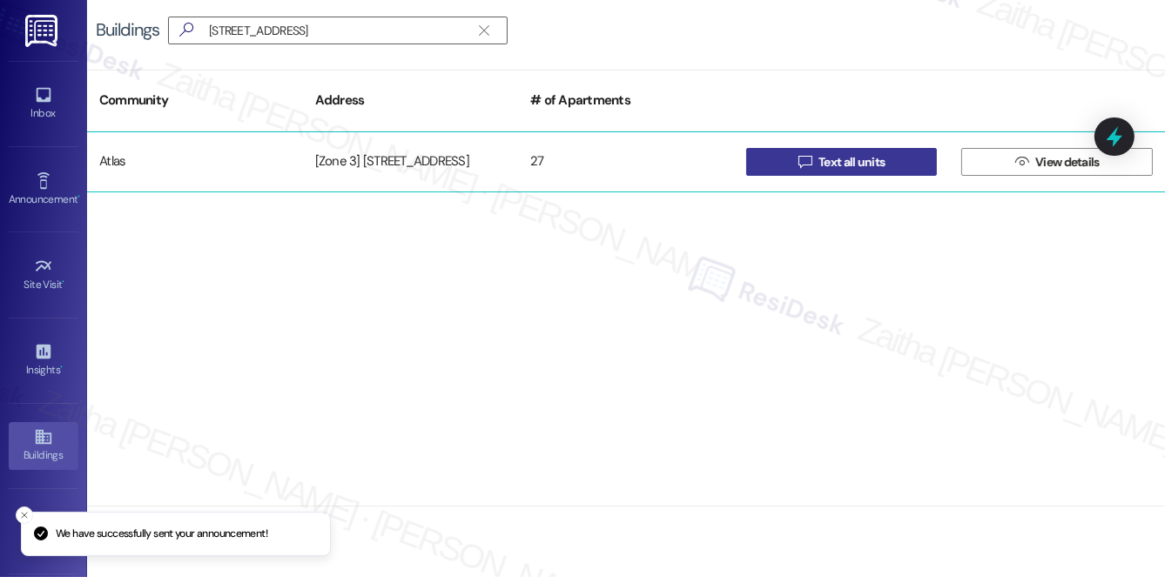
click at [863, 158] on span "Text all units" at bounding box center [851, 162] width 66 height 18
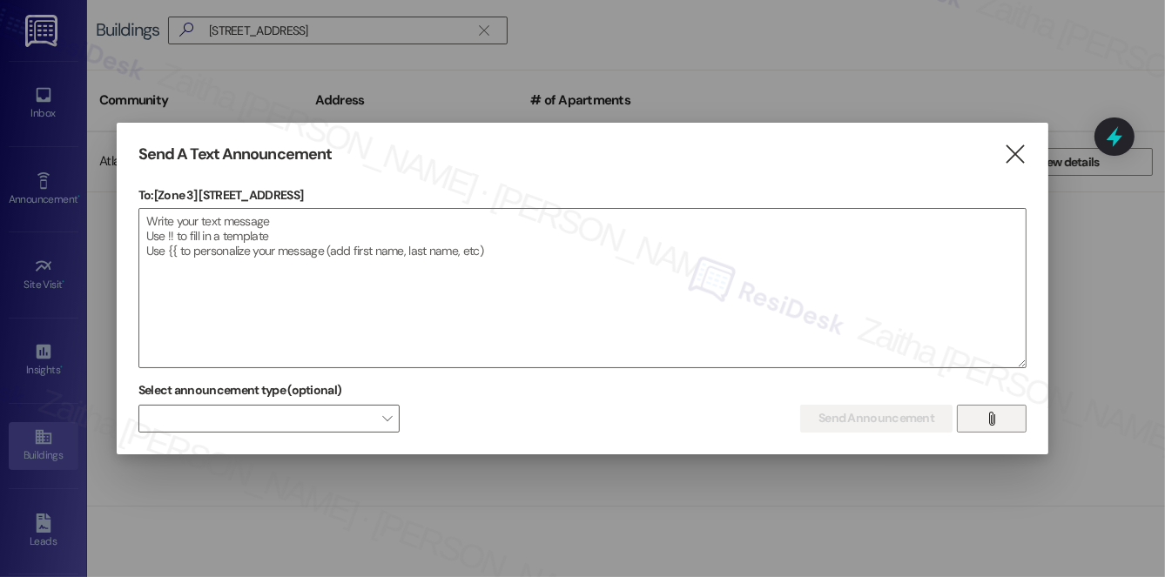
click at [990, 420] on icon "" at bounding box center [991, 419] width 13 height 14
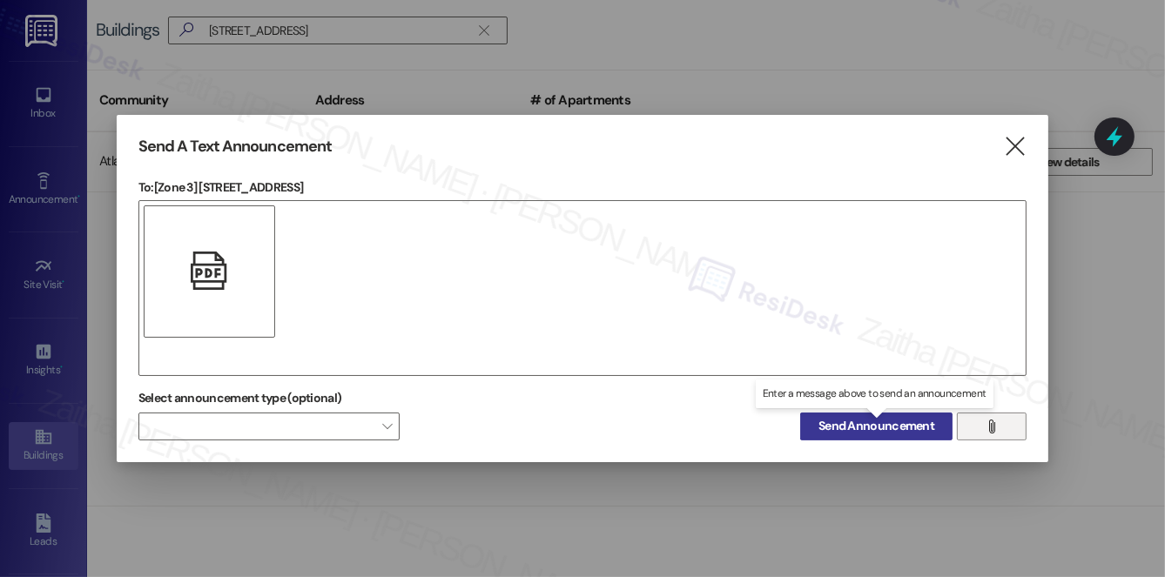
click at [863, 423] on span "Send Announcement" at bounding box center [876, 426] width 116 height 18
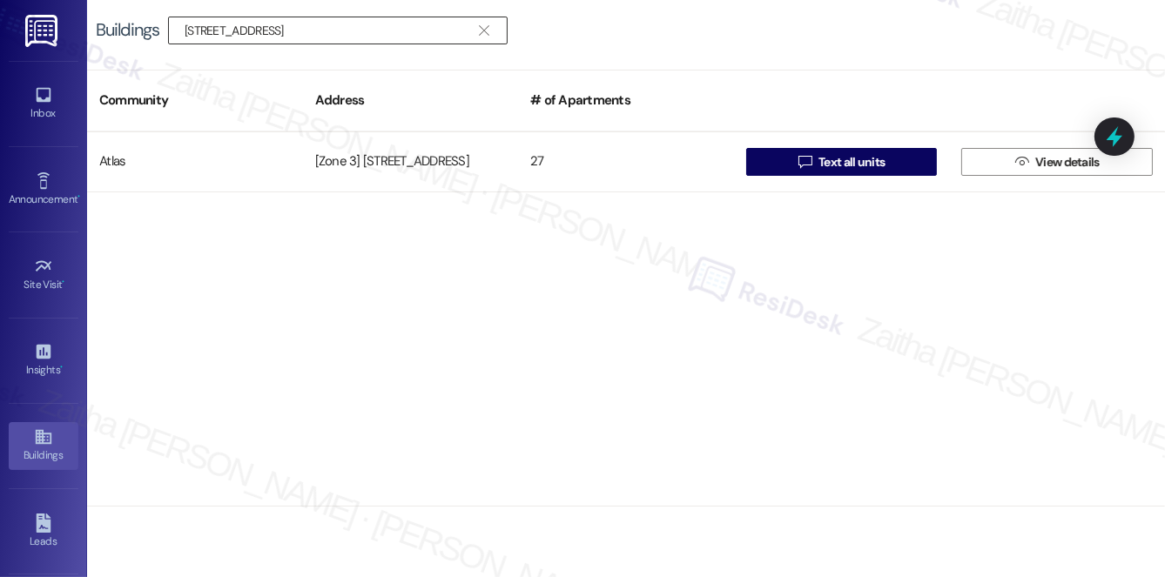
click at [487, 30] on icon "" at bounding box center [484, 31] width 10 height 14
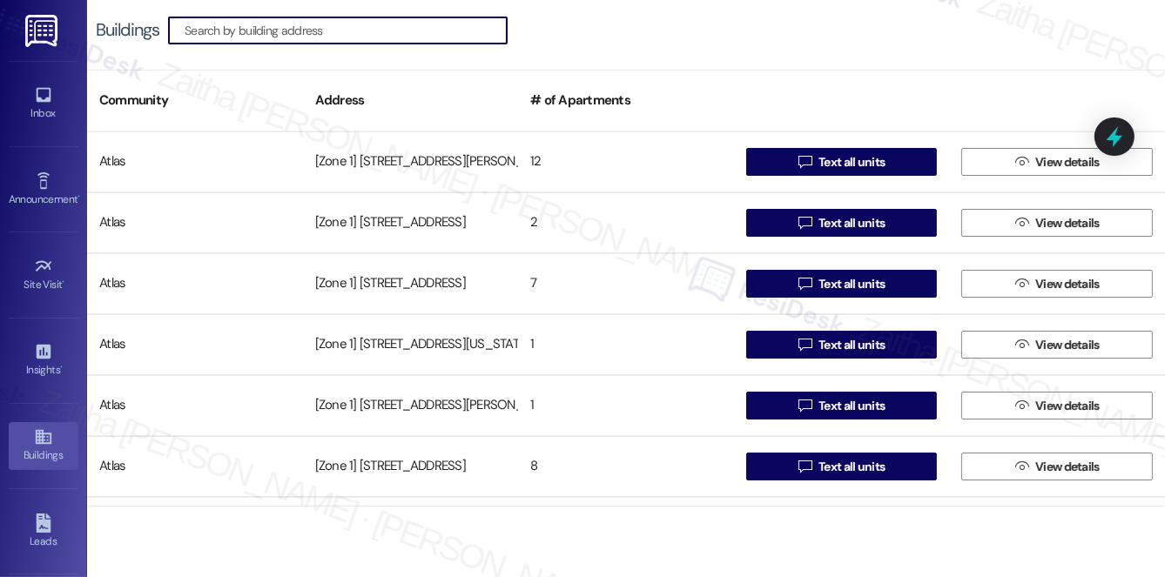
paste input "70th/[PERSON_NAME]"
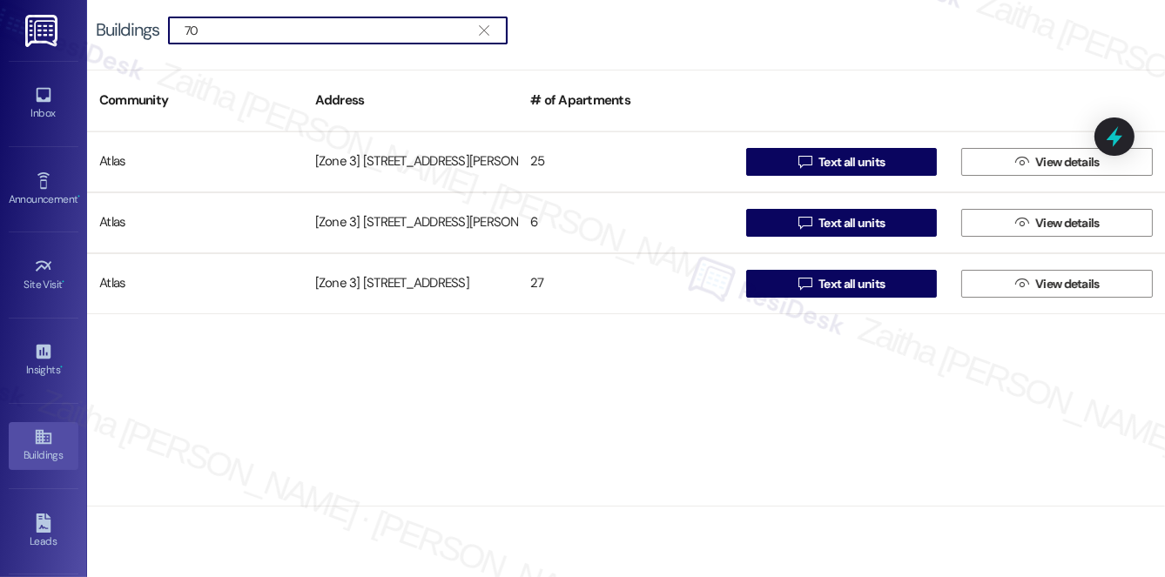
type input "7"
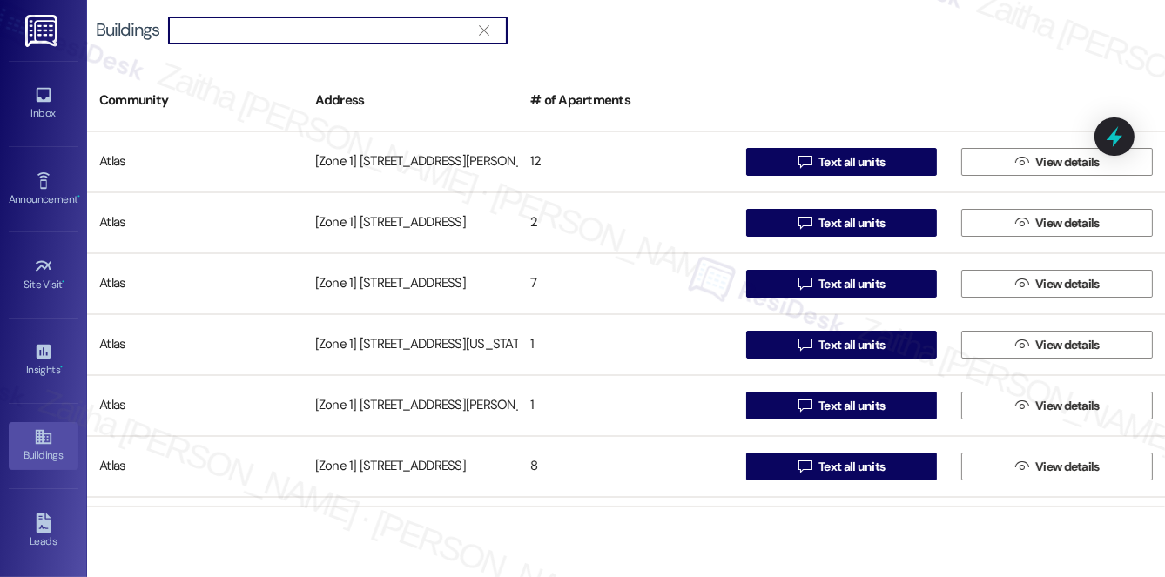
paste input "[STREET_ADDRESS][PERSON_NAME]"
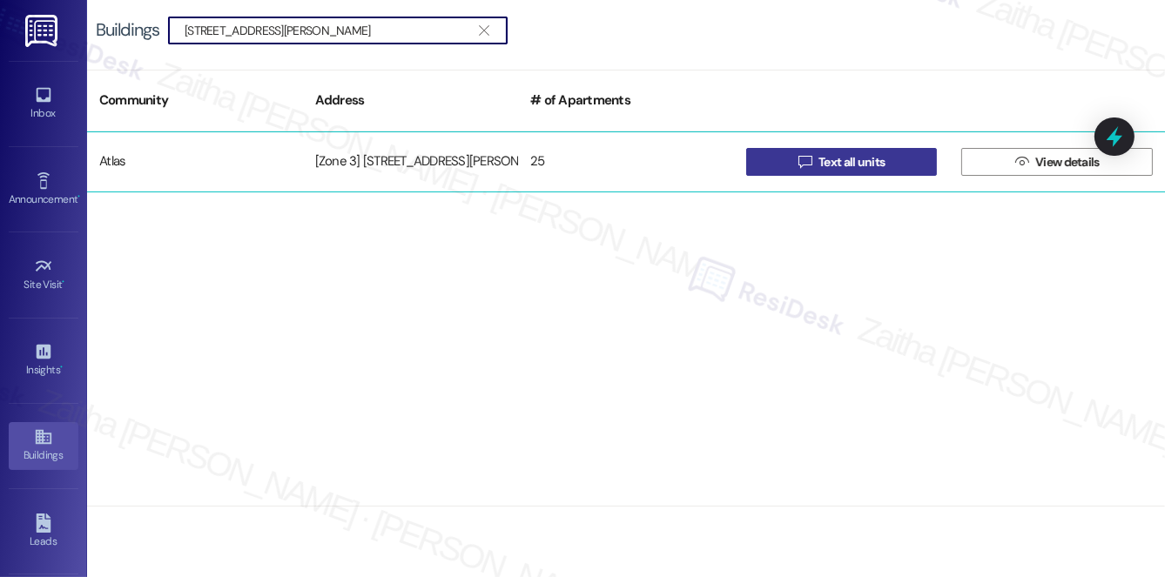
type input "[STREET_ADDRESS][PERSON_NAME]"
click at [836, 156] on span "Text all units" at bounding box center [851, 162] width 66 height 18
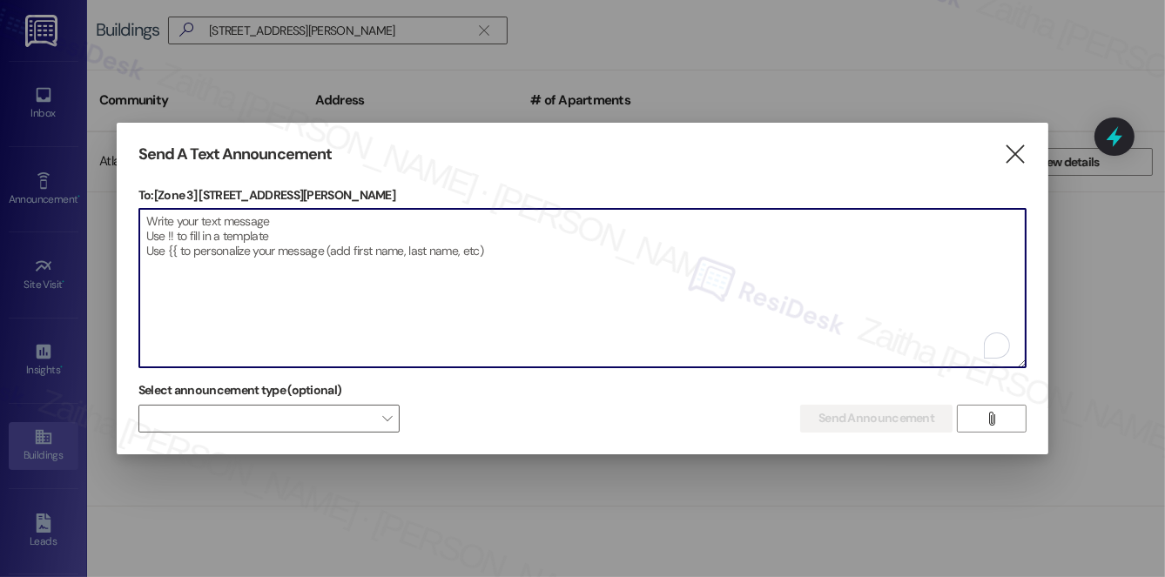
click at [443, 252] on textarea "To enrich screen reader interactions, please activate Accessibility in Grammarl…" at bounding box center [582, 288] width 886 height 158
paste textarea "Hi {{first_name}}! We have made some changes to our pest control monthly treatm…"
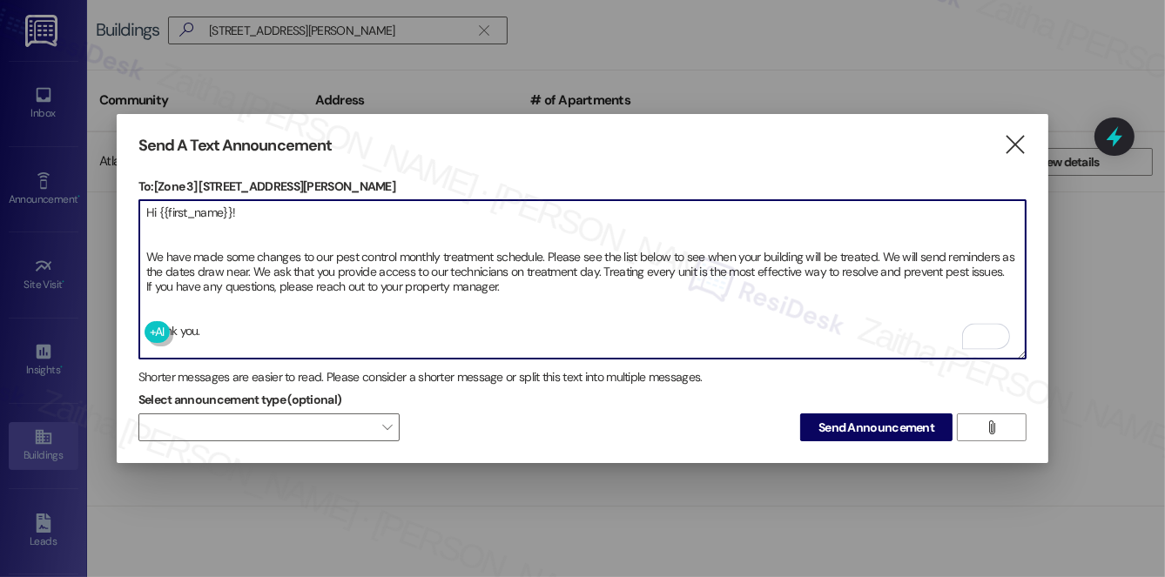
click at [187, 305] on textarea "Hi {{first_name}}! We have made some changes to our pest control monthly treatm…" at bounding box center [582, 279] width 886 height 158
click at [159, 221] on textarea "Hi {{first_name}}! We have made some changes to our pest control monthly treatm…" at bounding box center [582, 279] width 886 height 158
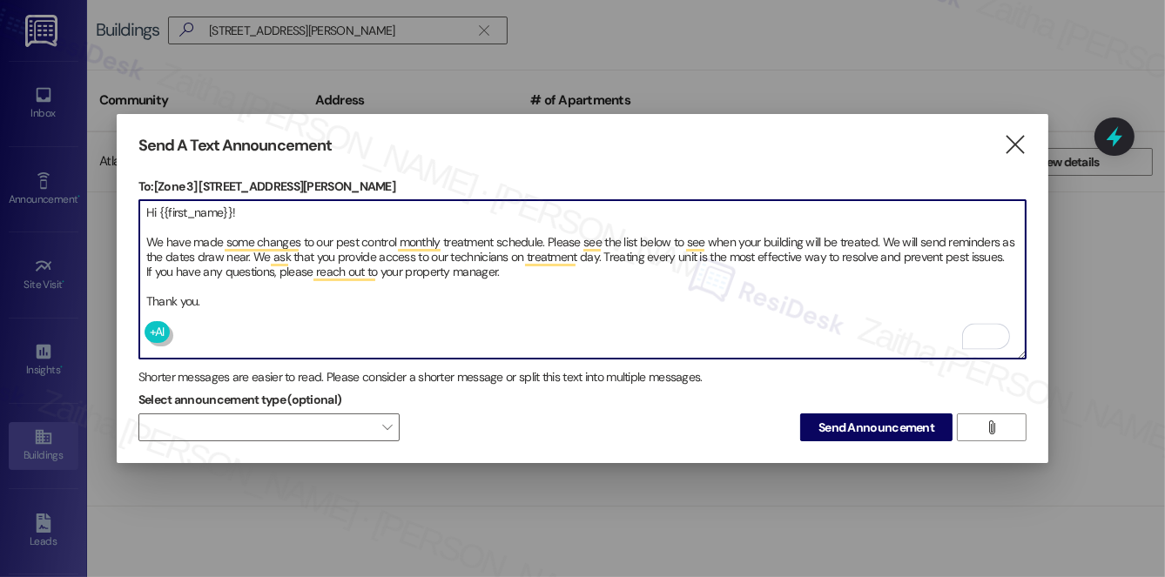
type textarea "Hi {{first_name}}! We have made some changes to our pest control monthly treatm…"
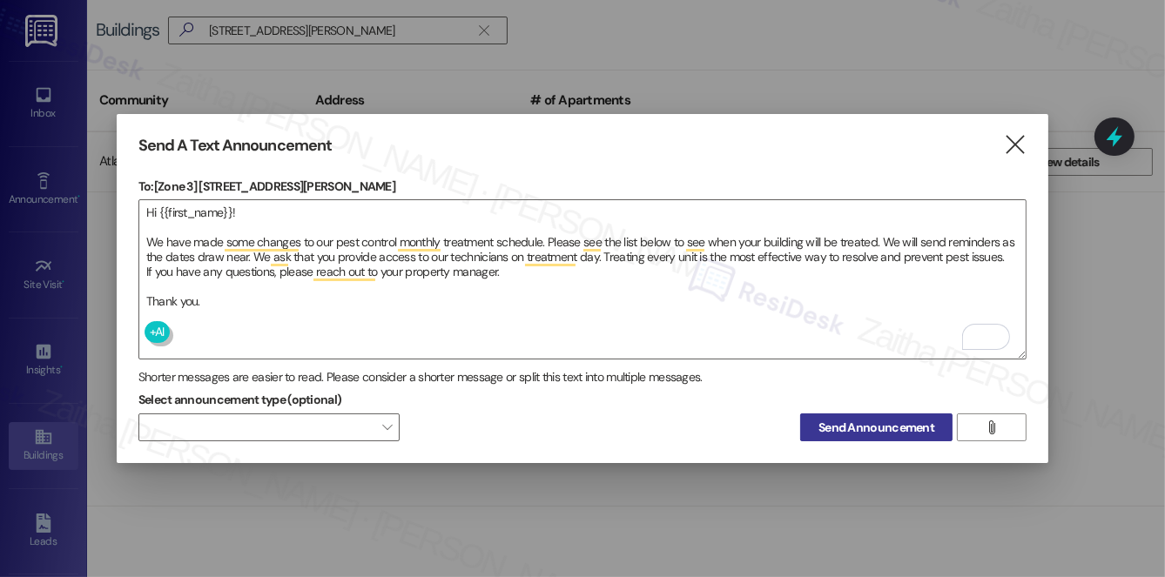
click at [851, 420] on span "Send Announcement" at bounding box center [876, 428] width 116 height 18
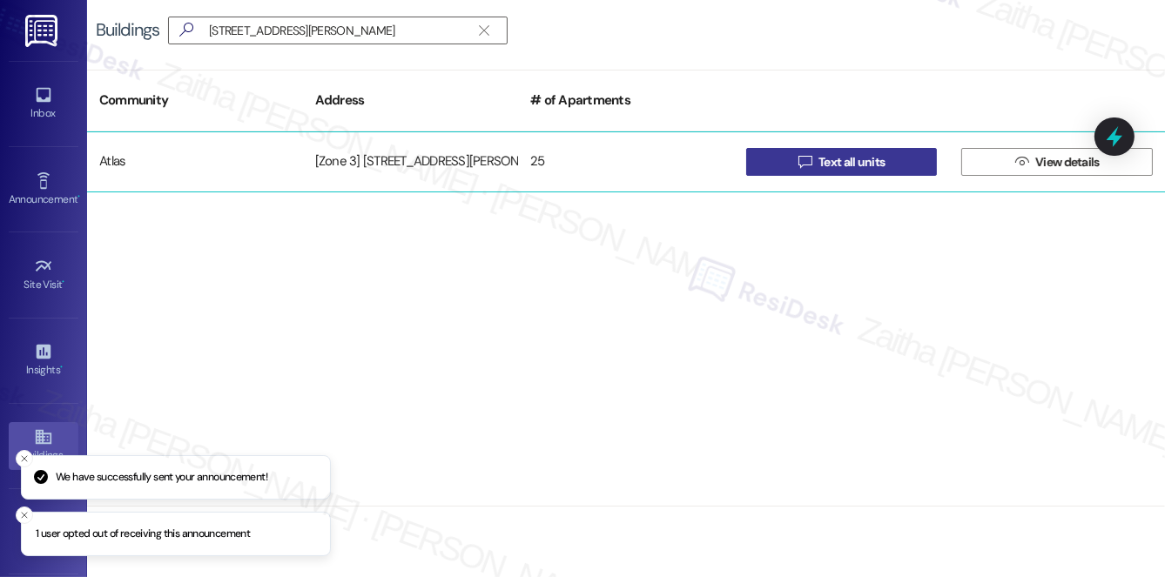
click at [849, 156] on span "Text all units" at bounding box center [851, 162] width 66 height 18
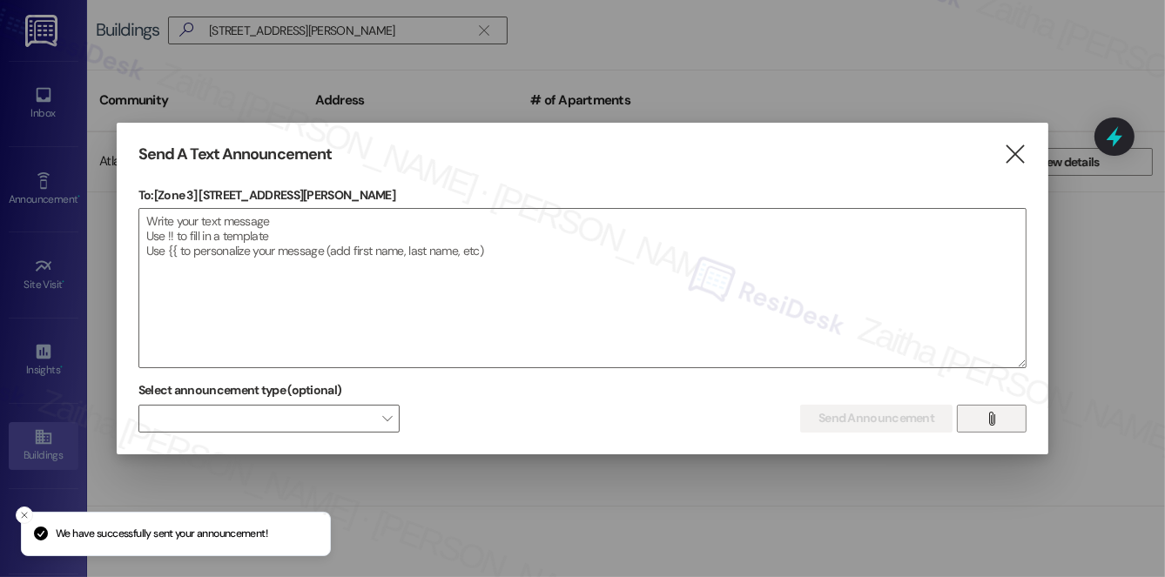
click at [997, 420] on icon "" at bounding box center [991, 419] width 13 height 14
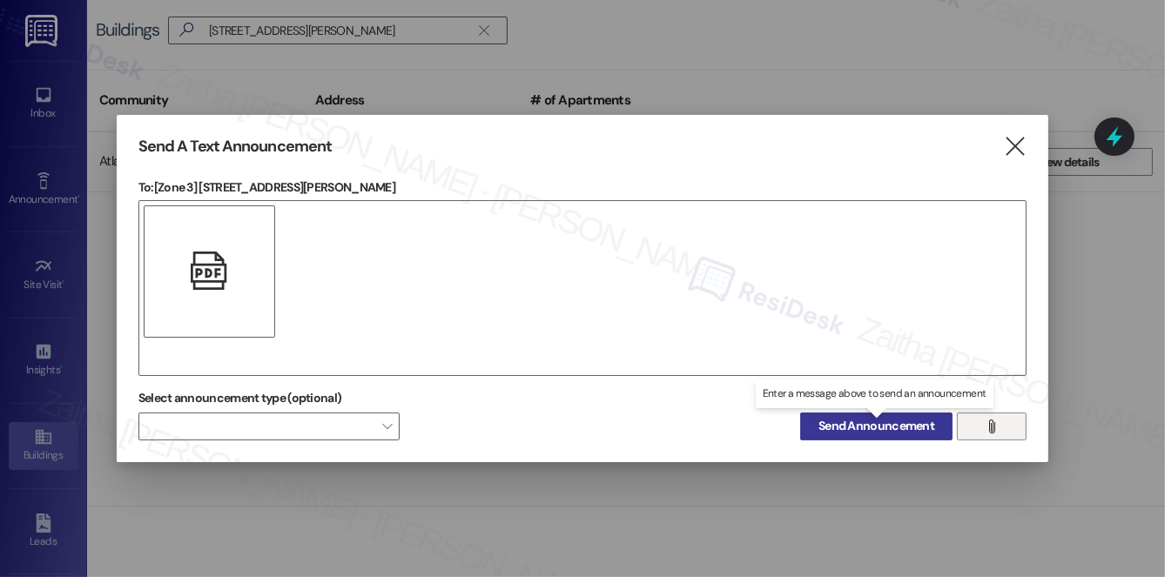
click at [864, 425] on span "Send Announcement" at bounding box center [876, 426] width 116 height 18
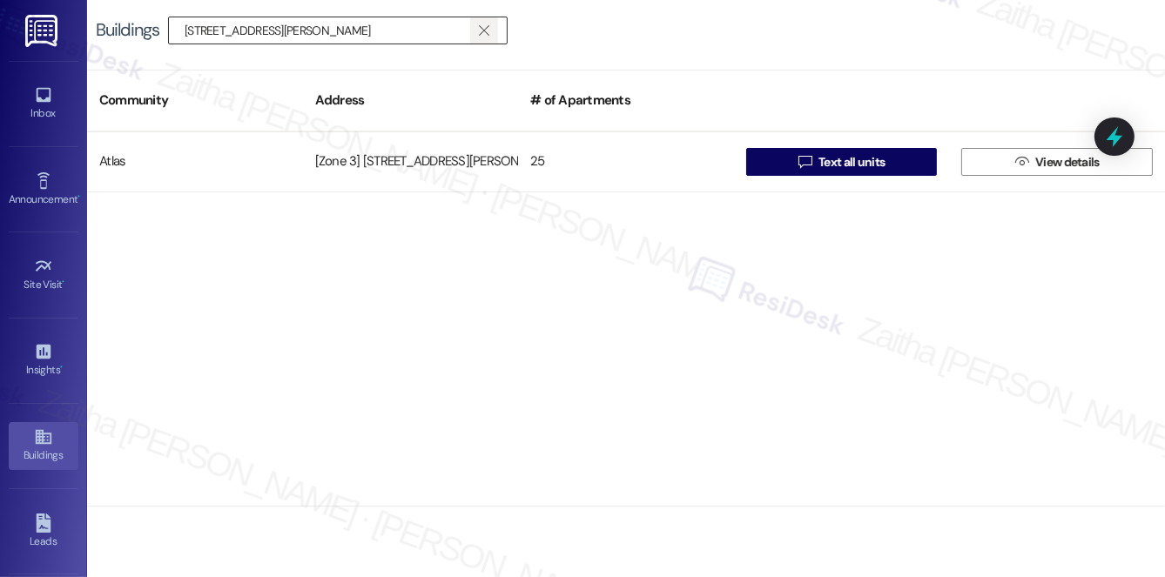
click at [492, 33] on span "" at bounding box center [483, 30] width 17 height 26
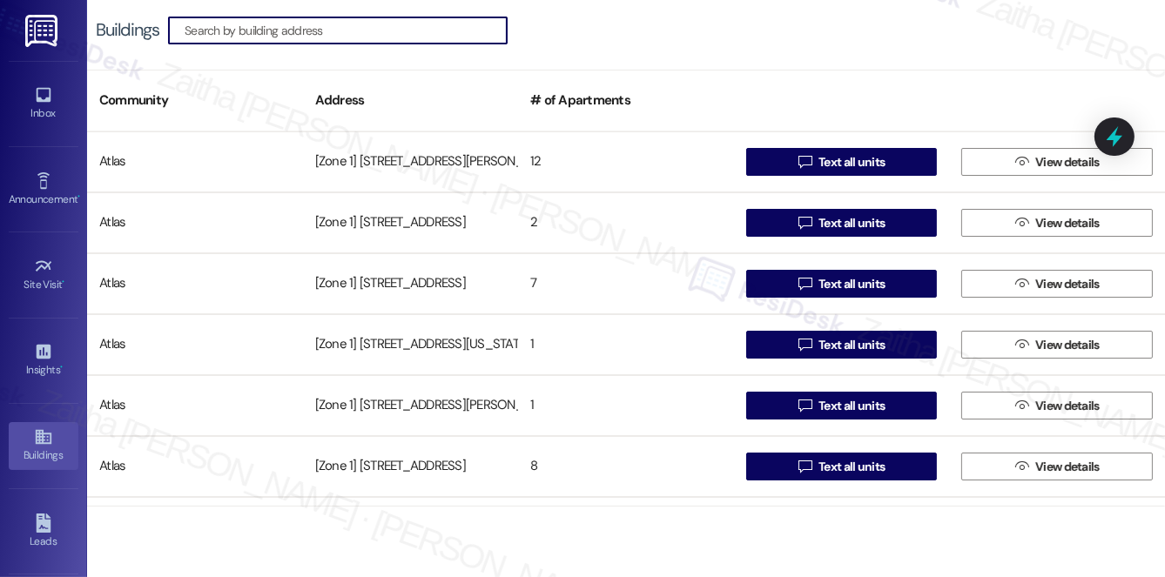
paste input "7200 Coles"
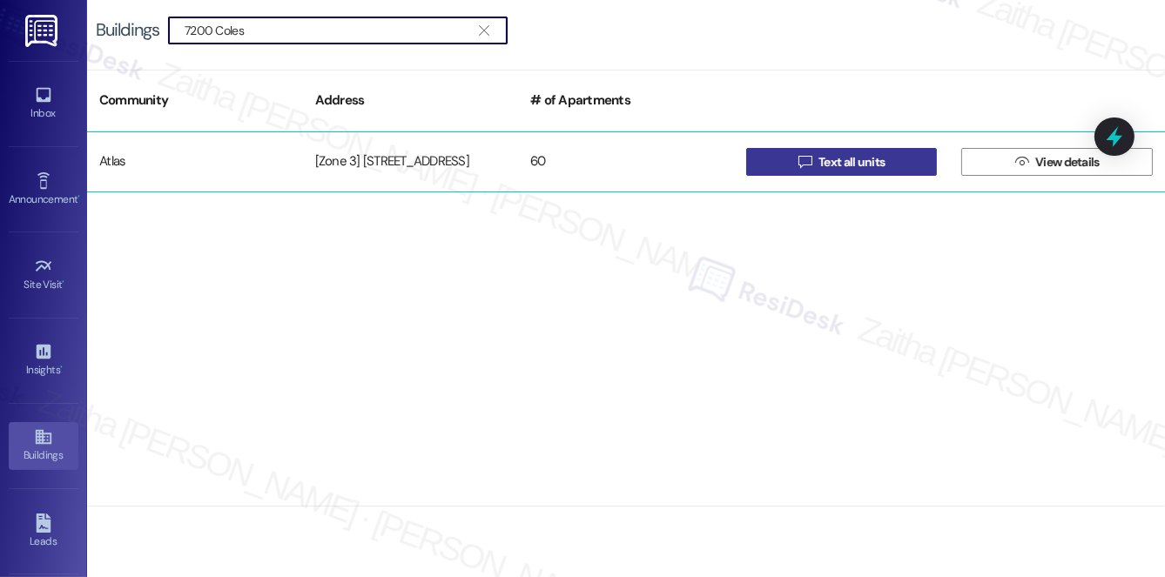
type input "7200 Coles"
click at [858, 161] on span "Text all units" at bounding box center [851, 162] width 66 height 18
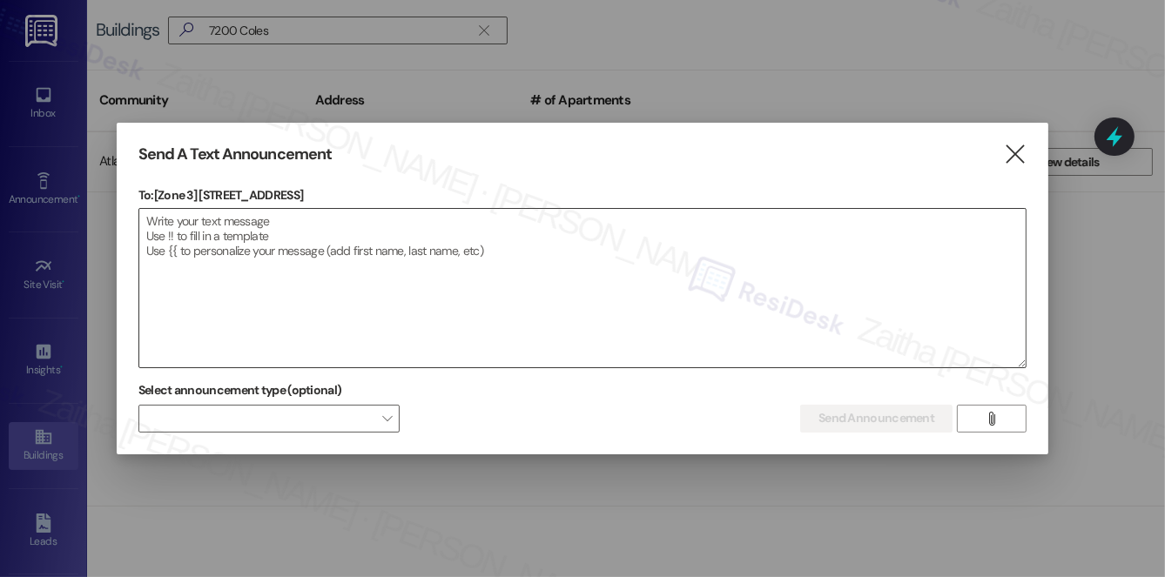
click at [357, 256] on textarea at bounding box center [582, 288] width 886 height 158
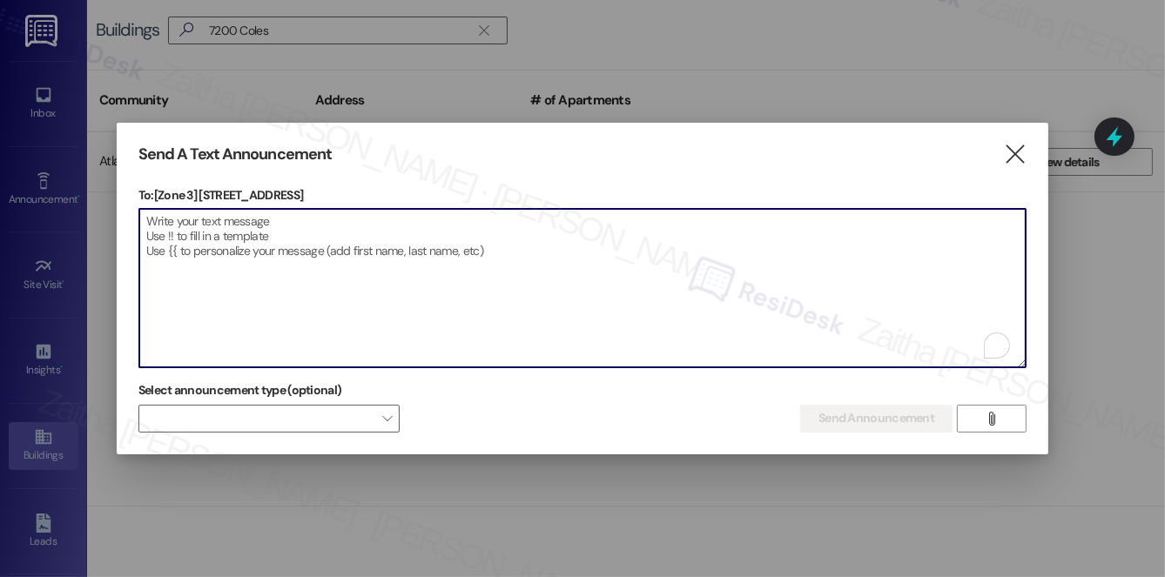
paste textarea "Hi {{first_name}}! We have made some changes to our pest control monthly treatm…"
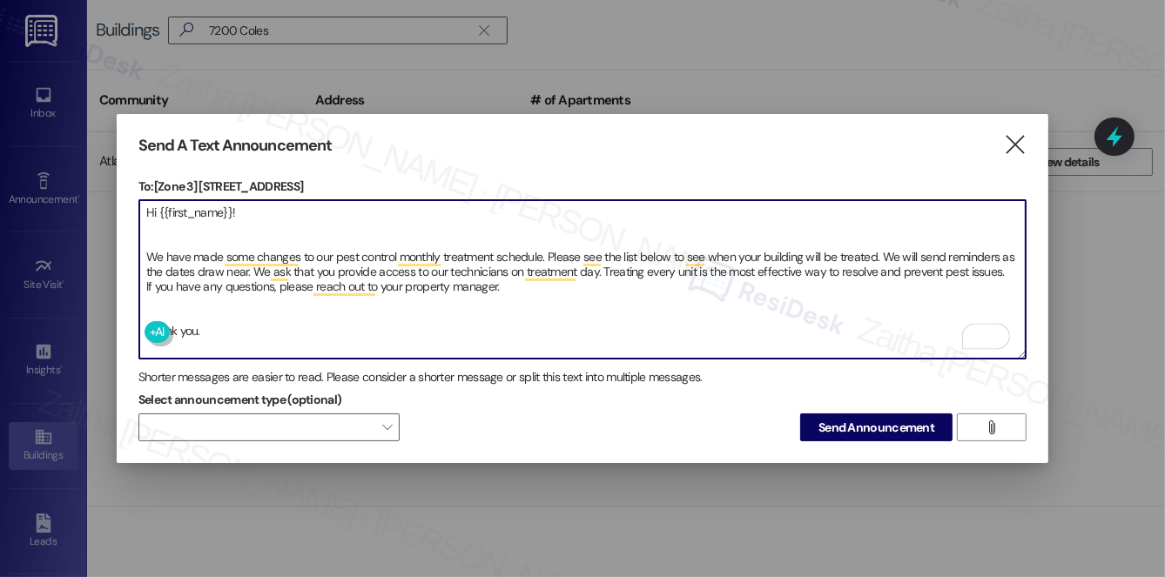
click at [178, 310] on textarea "Hi {{first_name}}! We have made some changes to our pest control monthly treatm…" at bounding box center [582, 279] width 886 height 158
click at [152, 223] on textarea "Hi {{first_name}}! We have made some changes to our pest control monthly treatm…" at bounding box center [582, 279] width 886 height 158
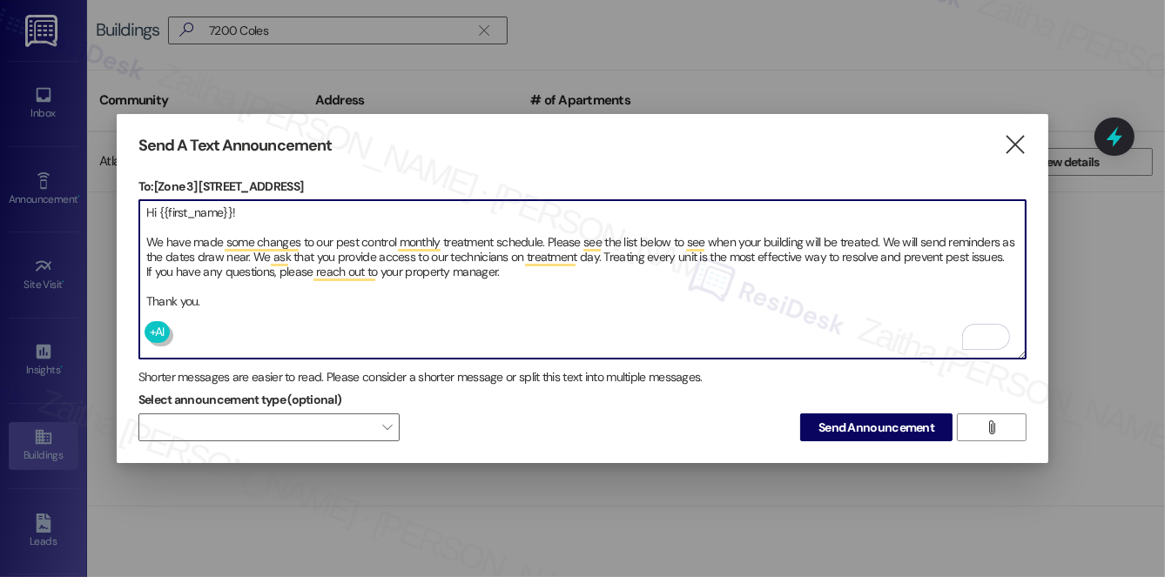
type textarea "Hi {{first_name}}! We have made some changes to our pest control monthly treatm…"
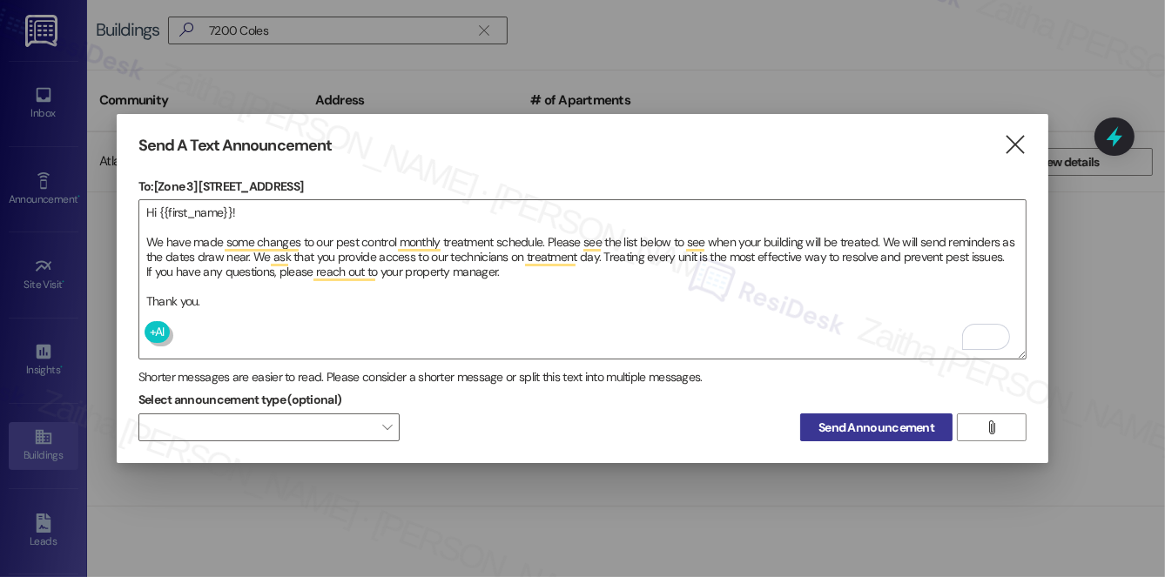
click at [847, 437] on div "Send A Text Announcement  To: [Zone 3] [STREET_ADDRESS]  Drop image file here…" at bounding box center [582, 289] width 931 height 350
click at [891, 425] on span "Send Announcement" at bounding box center [876, 428] width 116 height 18
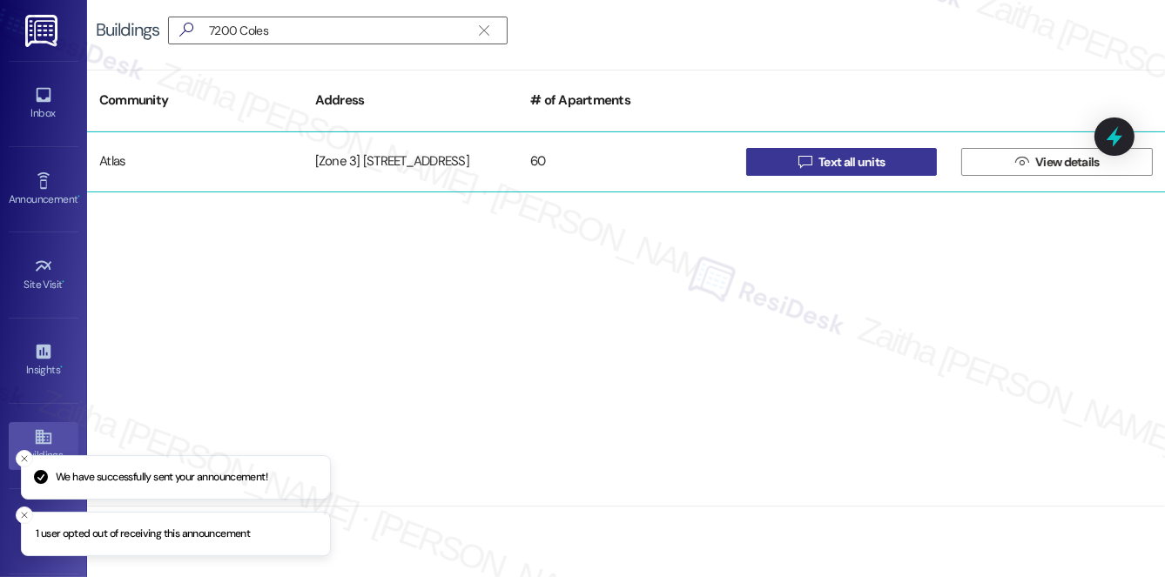
click at [836, 158] on span "Text all units" at bounding box center [851, 162] width 66 height 18
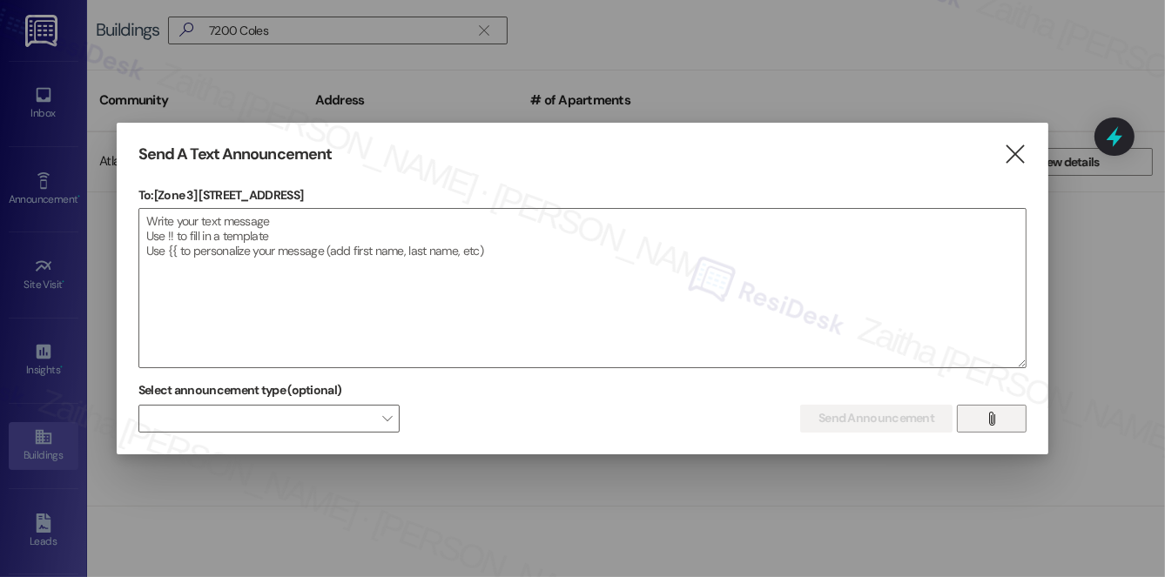
click at [993, 423] on icon "" at bounding box center [991, 419] width 13 height 14
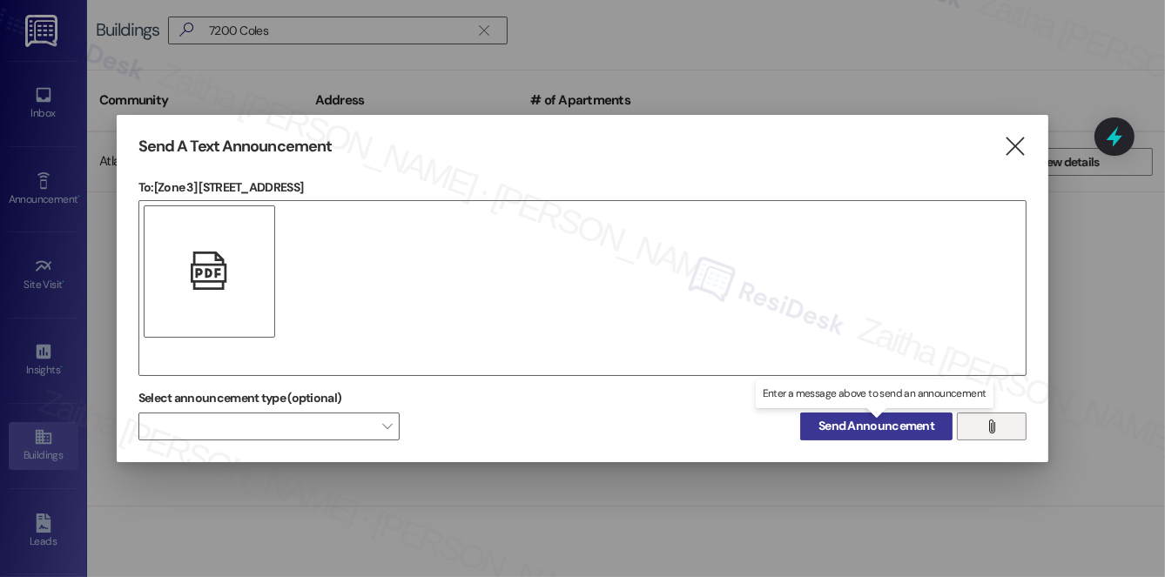
click at [850, 429] on span "Send Announcement" at bounding box center [876, 426] width 116 height 18
